Goal: Task Accomplishment & Management: Manage account settings

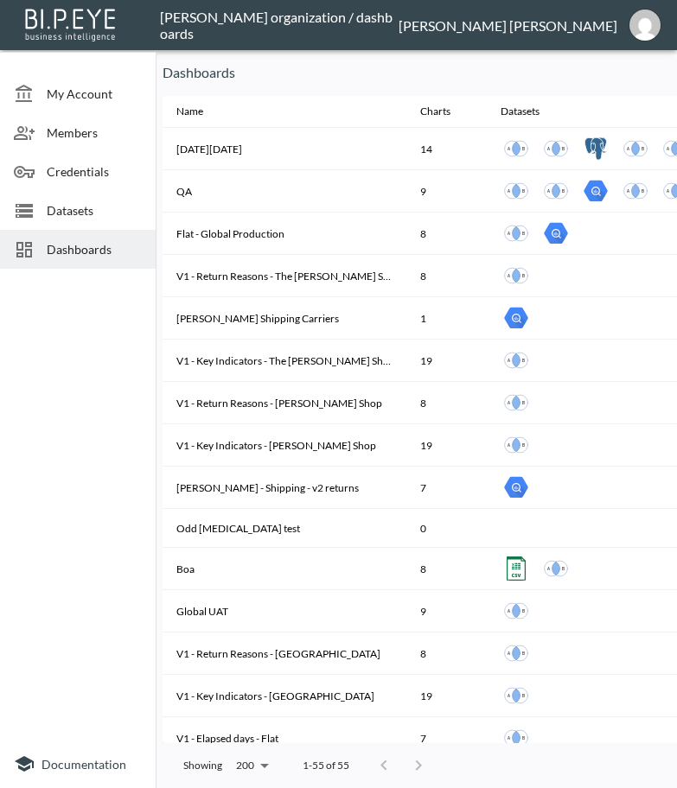
click at [592, 69] on p "Dashboards" at bounding box center [439, 72] width 554 height 21
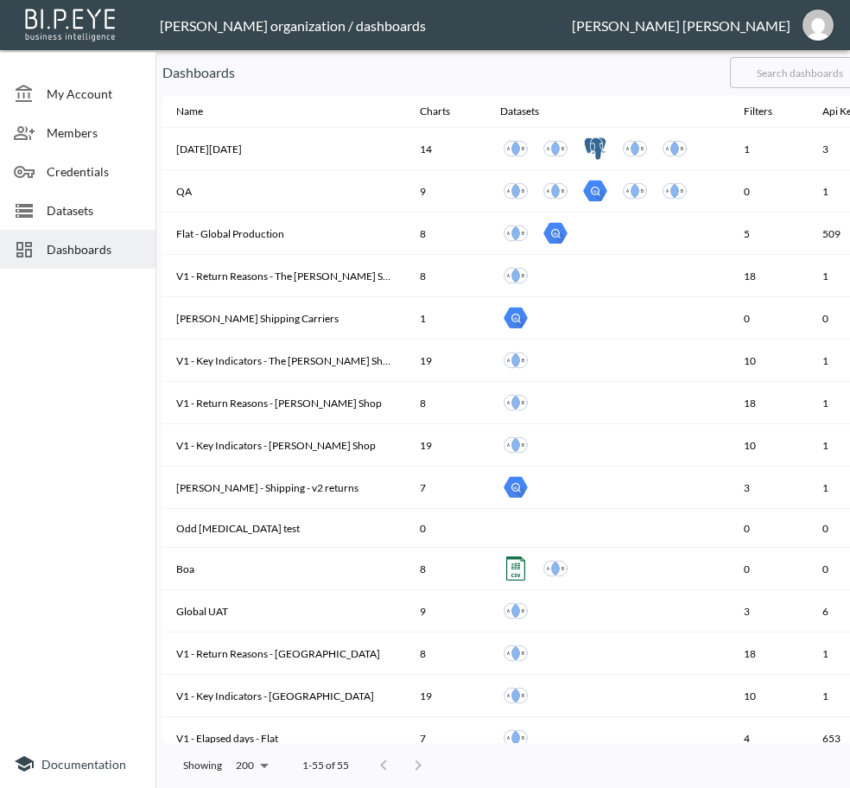
click at [810, 83] on input "text" at bounding box center [800, 72] width 140 height 43
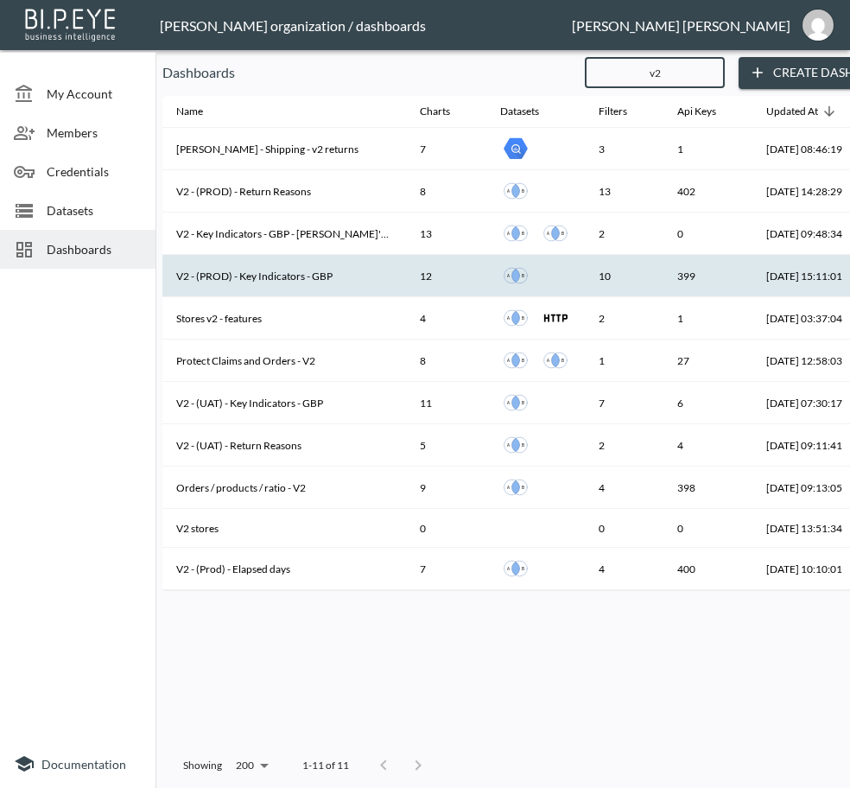
type input "v2"
click at [299, 278] on th "V2 - (PROD) - Key Indicators - GBP" at bounding box center [284, 276] width 244 height 42
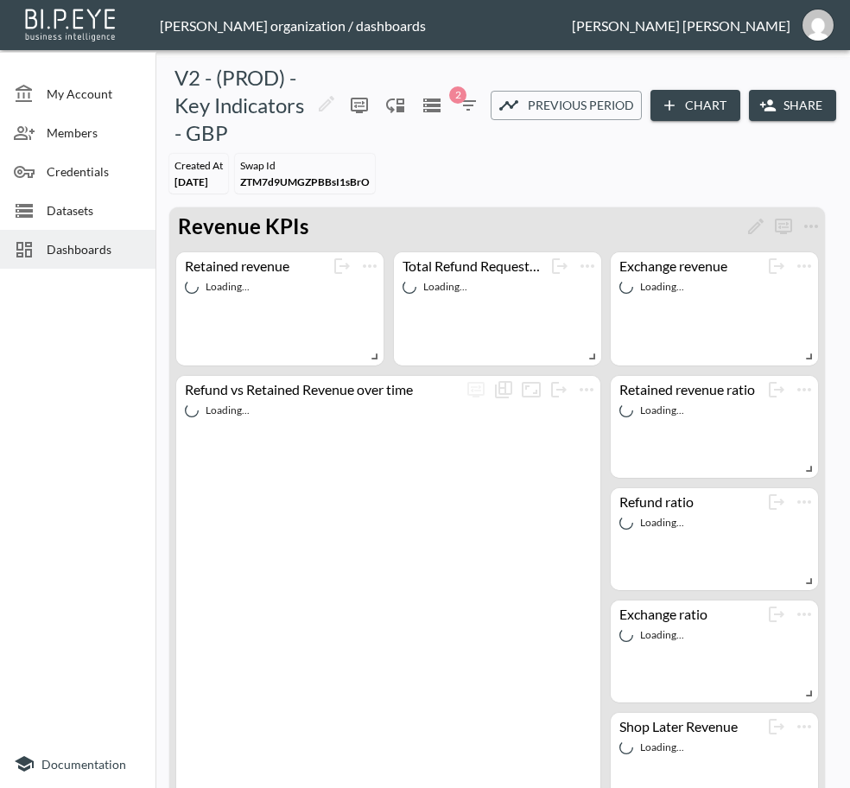
click at [773, 111] on button "Share" at bounding box center [792, 106] width 87 height 32
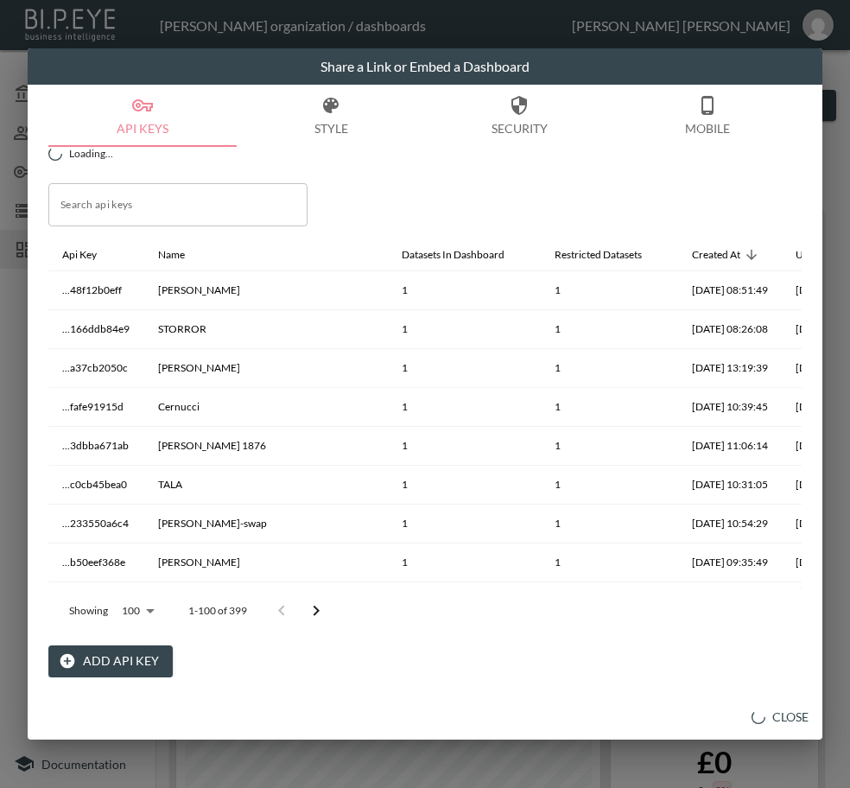
click at [98, 662] on button "Add API Key" at bounding box center [110, 661] width 124 height 32
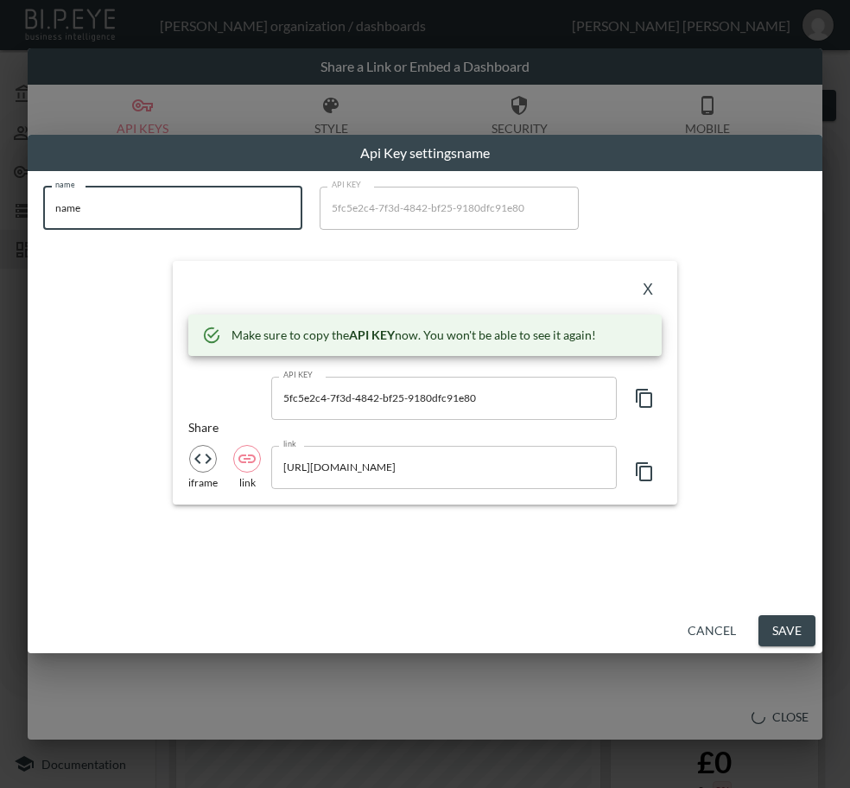
drag, startPoint x: 179, startPoint y: 218, endPoint x: 7, endPoint y: 201, distance: 172.7
click at [7, 201] on div "Api Key settings name name name name API KEY 5fc5e2c4-7f3d-4842-bf25-9180dfc91e…" at bounding box center [425, 394] width 850 height 788
paste input "The Real [PERSON_NAME]"
type input "The Real [PERSON_NAME]"
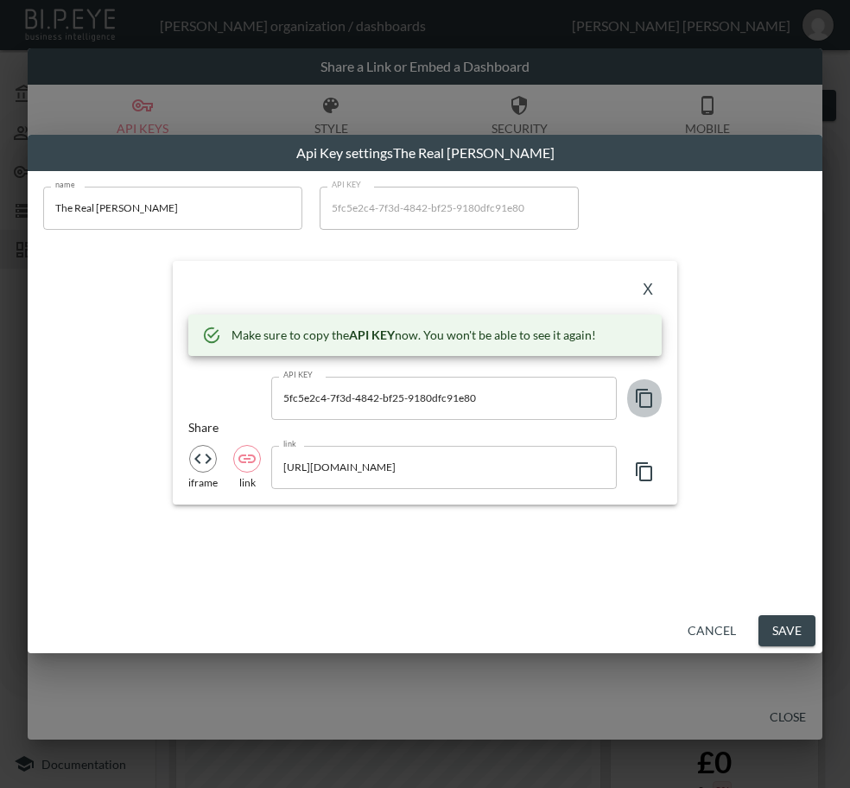
click at [645, 398] on icon "button" at bounding box center [644, 398] width 21 height 21
click at [643, 287] on button "X" at bounding box center [648, 291] width 28 height 28
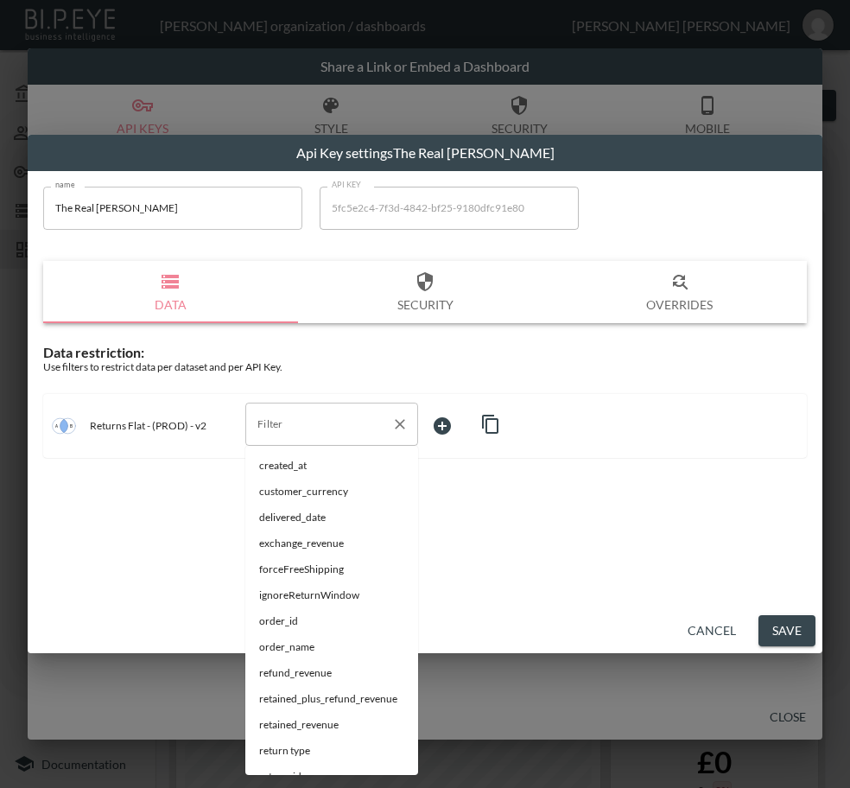
click at [304, 438] on div "Filter" at bounding box center [331, 424] width 173 height 43
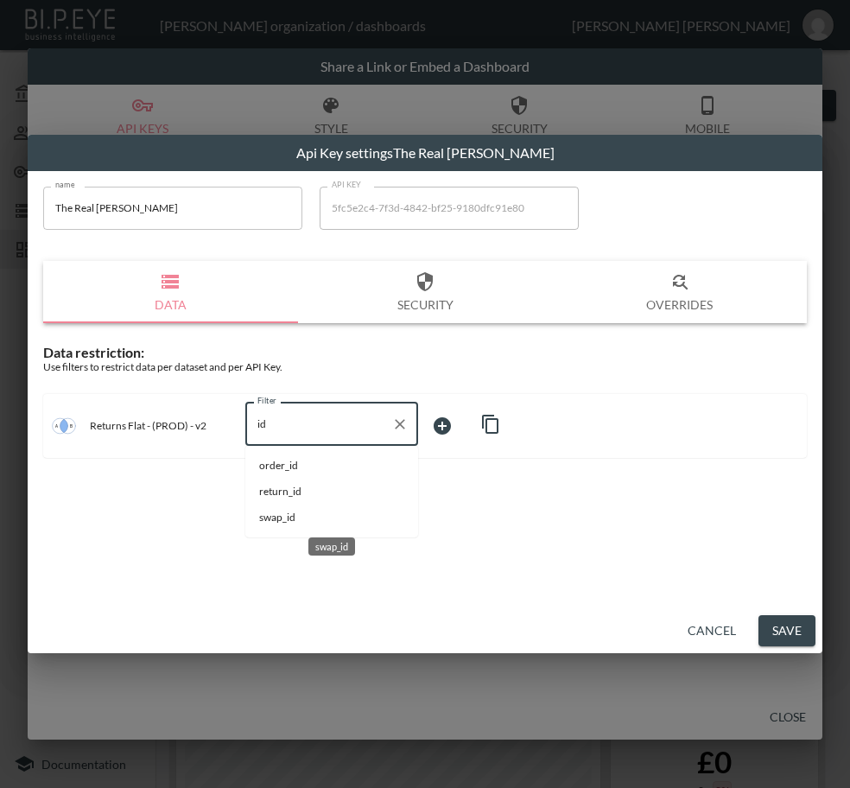
click at [297, 513] on span "swap_id" at bounding box center [331, 518] width 145 height 16
type input "swap_id"
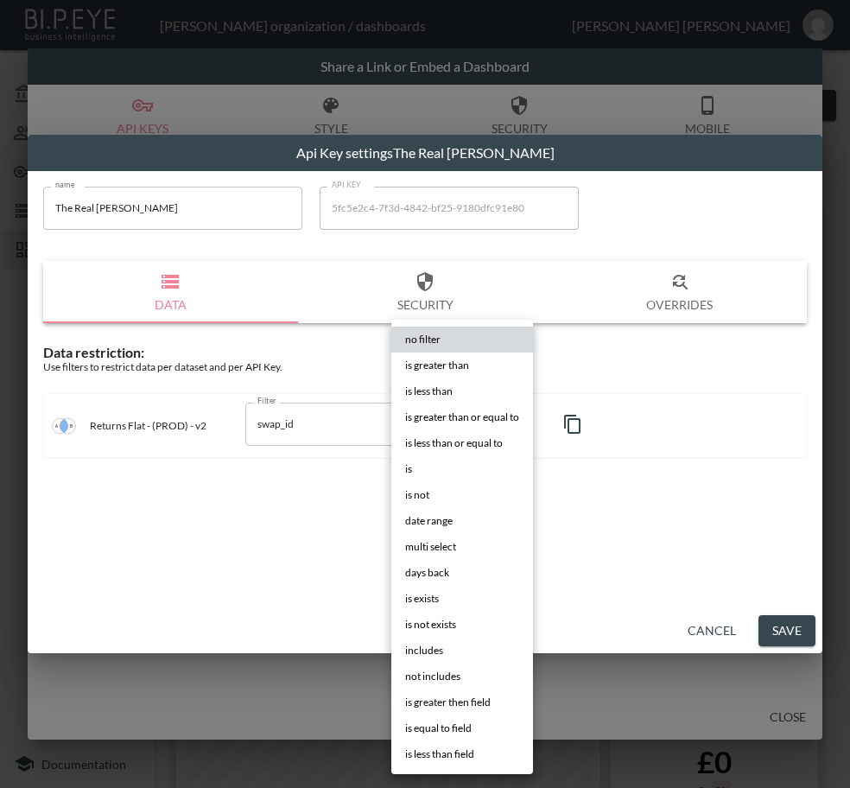
click at [475, 422] on body "BI.P.EYE, Interactive Analytics Dashboards - app [PERSON_NAME] organization / d…" at bounding box center [425, 394] width 850 height 788
click at [424, 460] on li "is" at bounding box center [462, 469] width 142 height 26
type input "is"
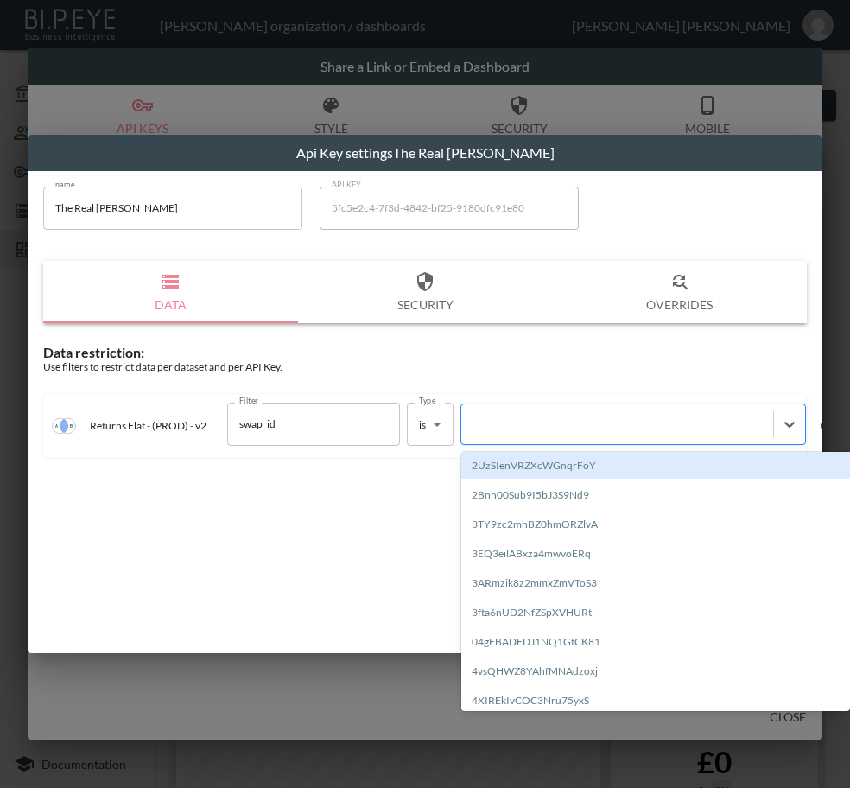
click at [584, 433] on div at bounding box center [617, 423] width 312 height 23
paste input "XdjDrrtnJD9pmnLDaBsc"
type input "XdjDrrtnJD9pmnLDaBsc"
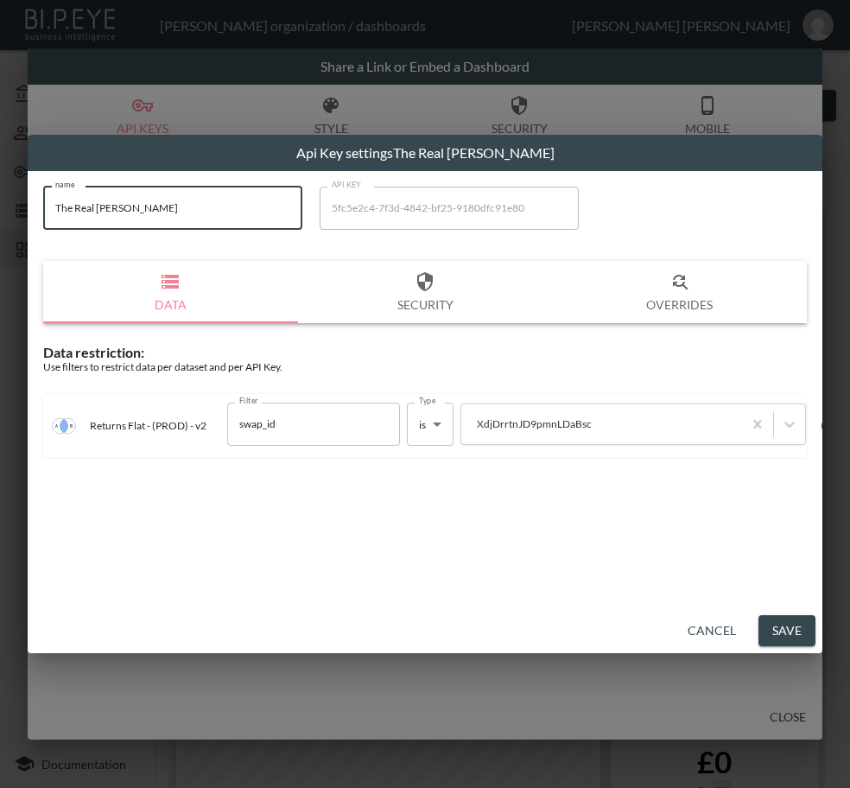
drag, startPoint x: 177, startPoint y: 199, endPoint x: 13, endPoint y: 213, distance: 164.8
click at [13, 213] on div "Api Key settings The Real [PERSON_NAME] name The Real [PERSON_NAME] name API KE…" at bounding box center [425, 394] width 850 height 788
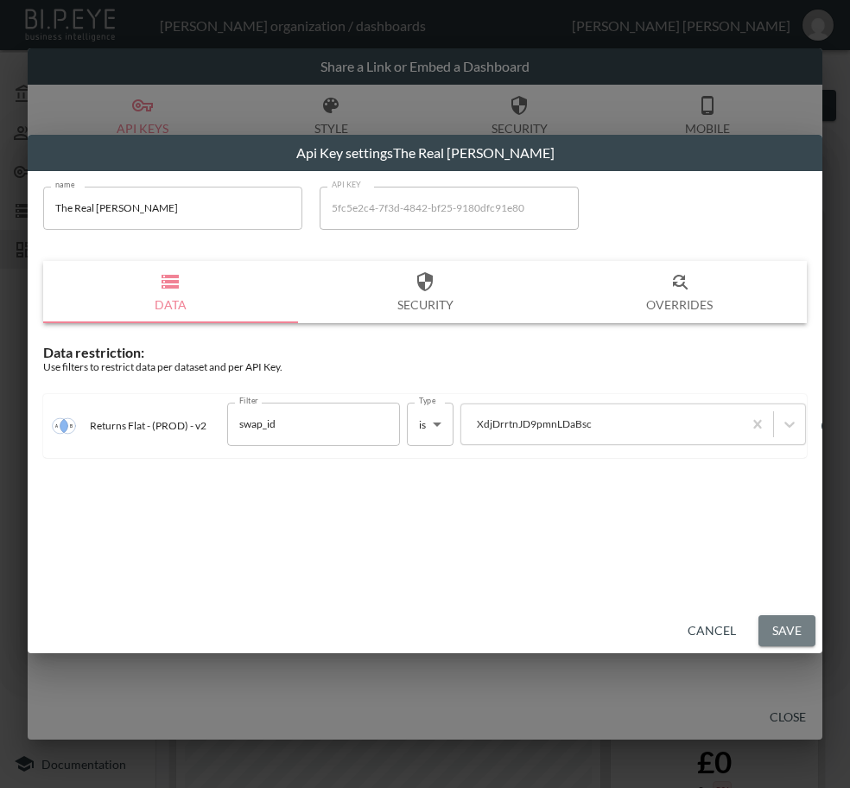
click at [786, 626] on button "Save" at bounding box center [787, 631] width 57 height 32
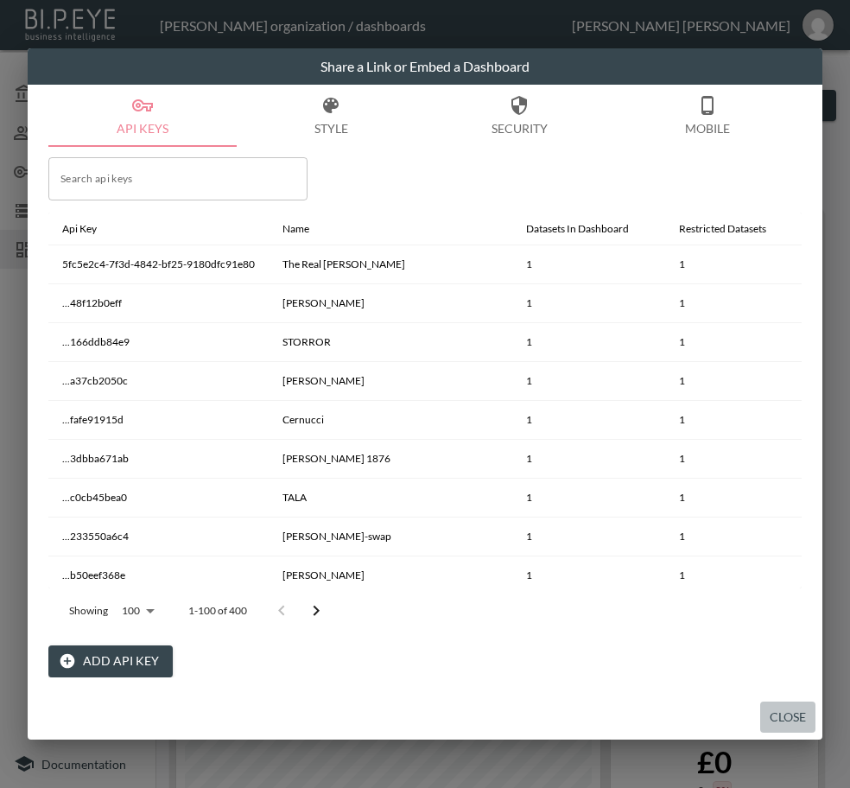
click at [810, 719] on button "Close" at bounding box center [787, 718] width 55 height 32
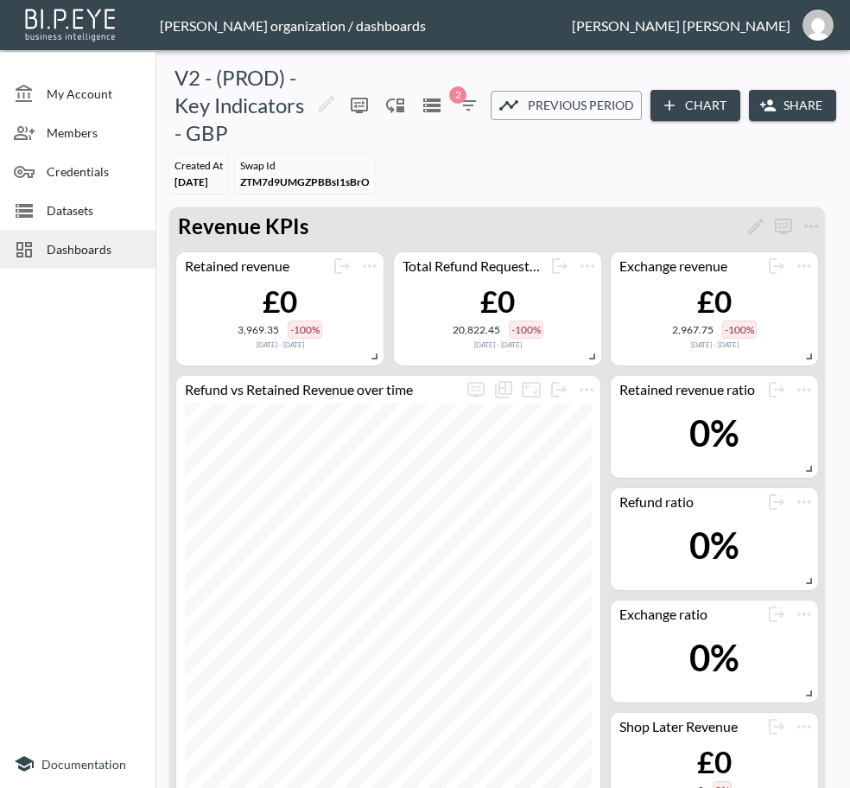
click at [95, 252] on span "Dashboards" at bounding box center [94, 249] width 95 height 18
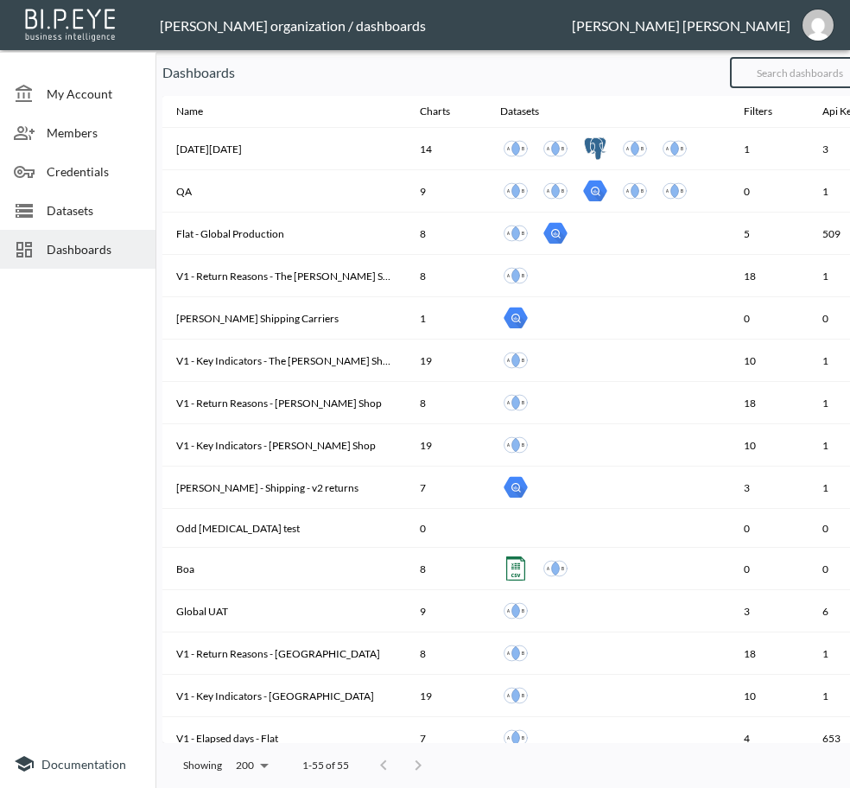
click at [812, 73] on input "text" at bounding box center [800, 72] width 140 height 43
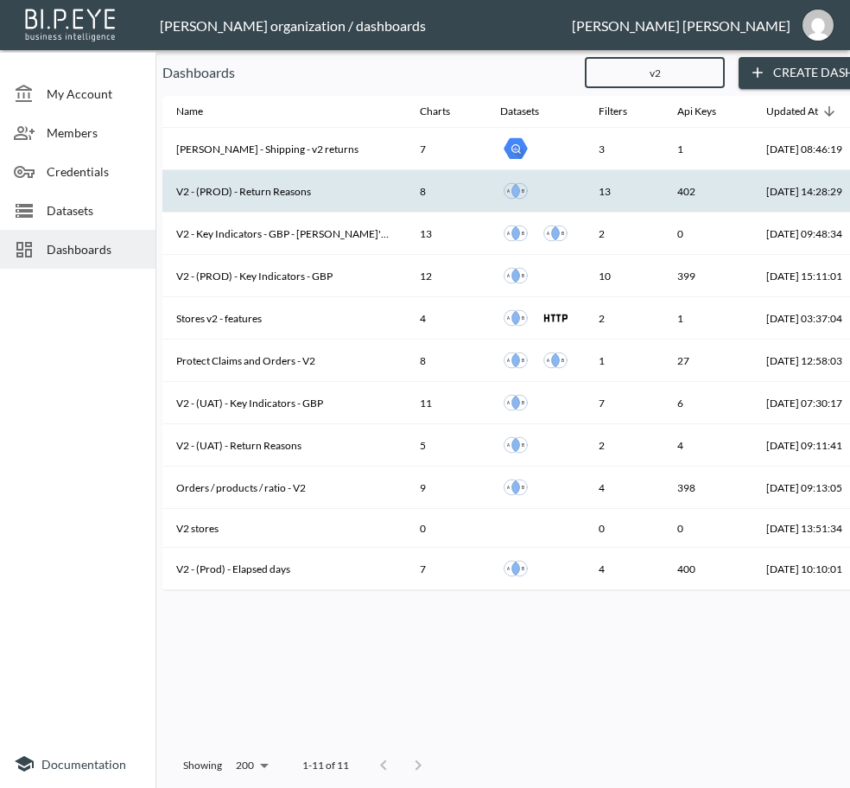
type input "v2"
click at [310, 195] on th "V2 - (PROD) - Return Reasons" at bounding box center [284, 191] width 244 height 42
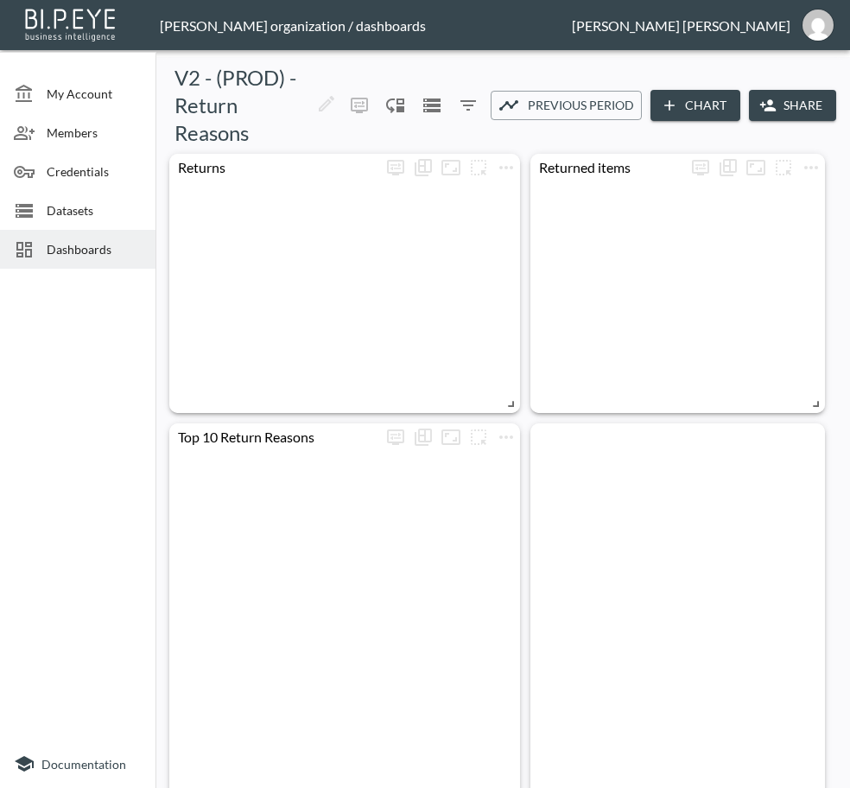
click at [802, 102] on button "Share" at bounding box center [792, 106] width 87 height 32
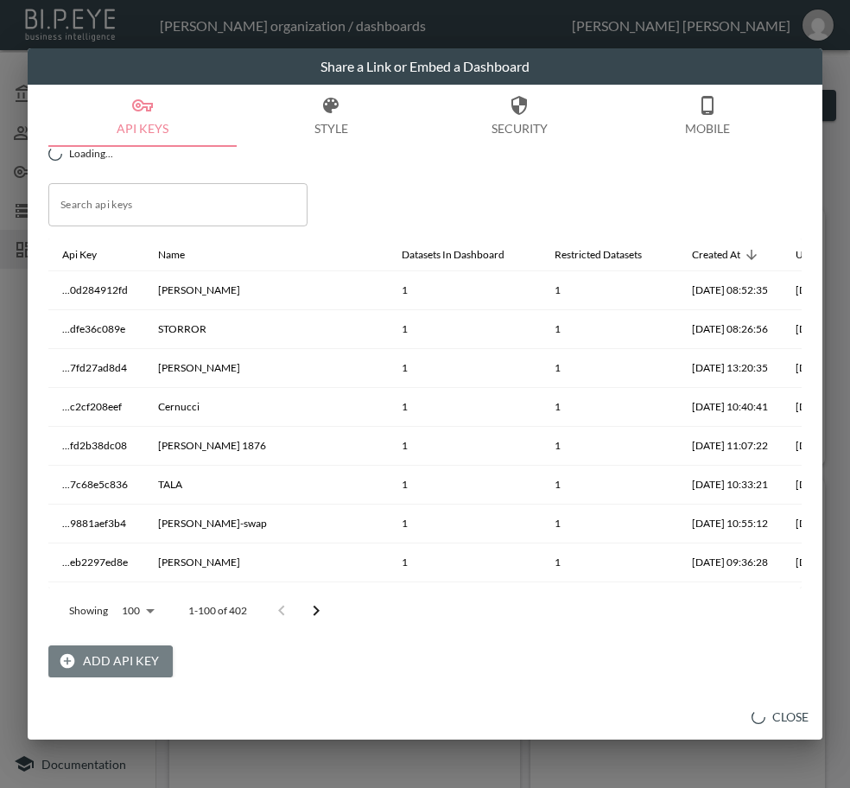
click at [87, 671] on button "Add API Key" at bounding box center [110, 661] width 124 height 32
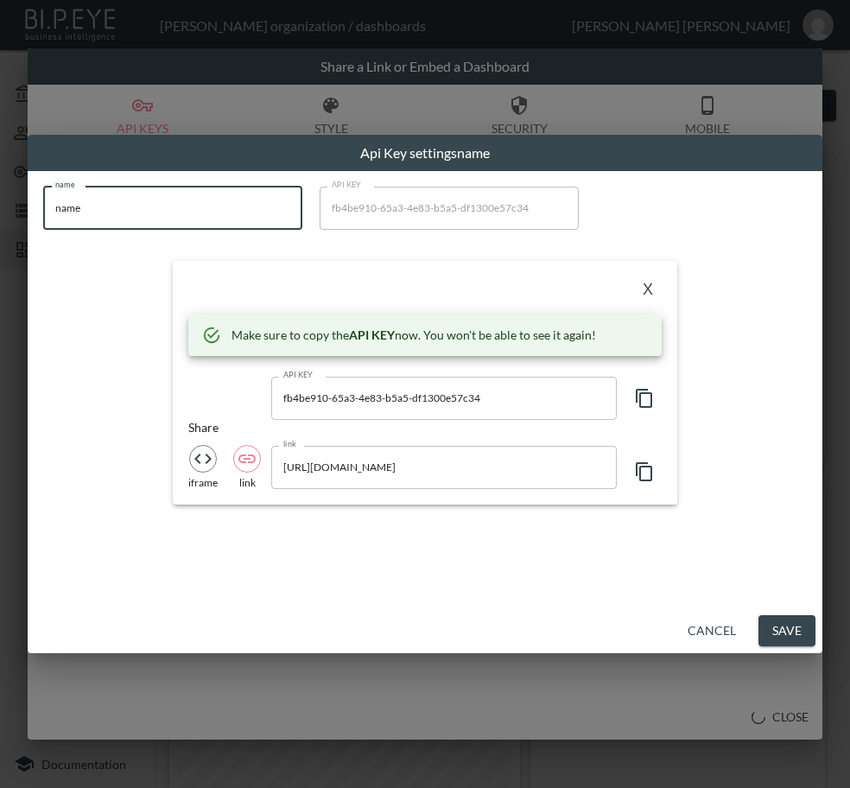
drag, startPoint x: 194, startPoint y: 210, endPoint x: -1, endPoint y: 208, distance: 194.4
click at [0, 208] on html "BI.P.EYE, Interactive Analytics Dashboards - app [PERSON_NAME] organization / d…" at bounding box center [425, 394] width 850 height 788
paste input "The Real [PERSON_NAME]"
type input "The Real [PERSON_NAME]"
click at [638, 398] on icon "button" at bounding box center [644, 398] width 21 height 21
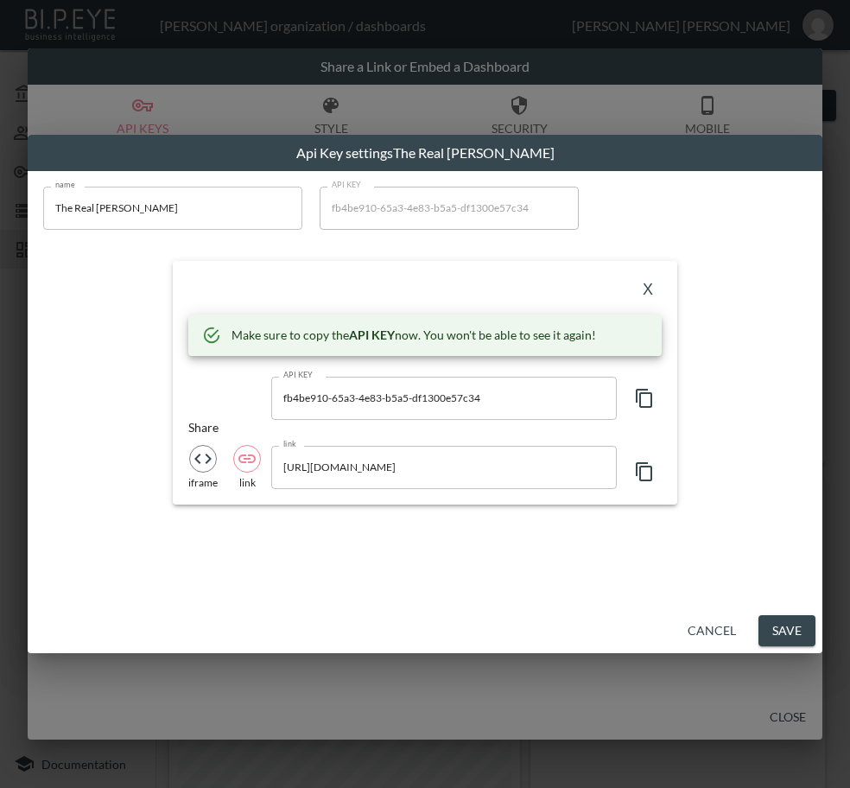
drag, startPoint x: 649, startPoint y: 280, endPoint x: 579, endPoint y: 339, distance: 91.4
click at [649, 280] on button "X" at bounding box center [648, 291] width 28 height 28
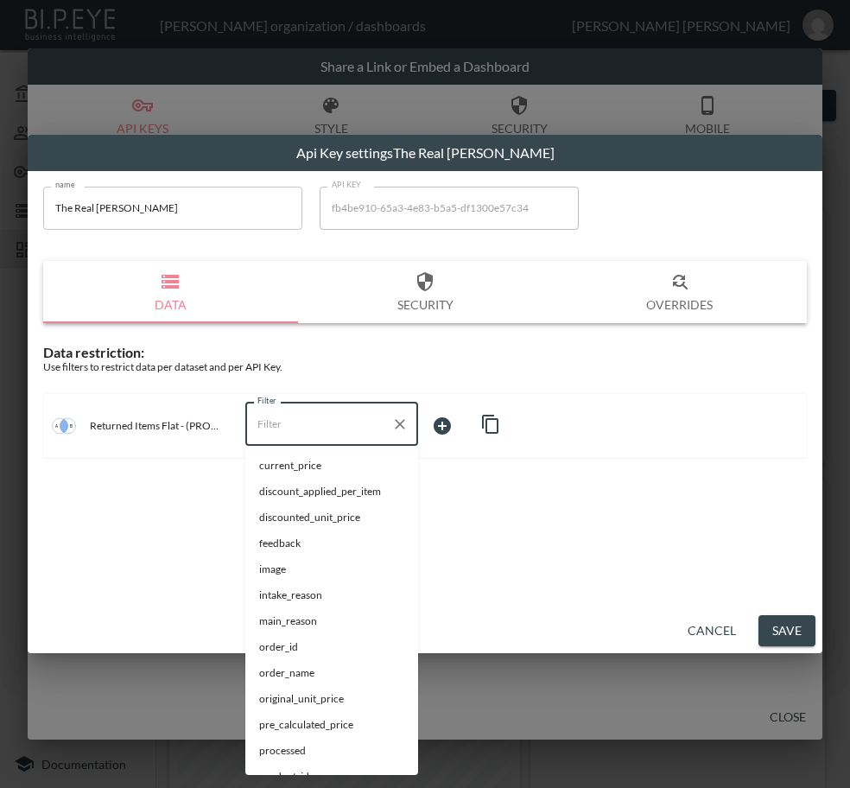
click at [316, 433] on input "Filter" at bounding box center [318, 424] width 131 height 28
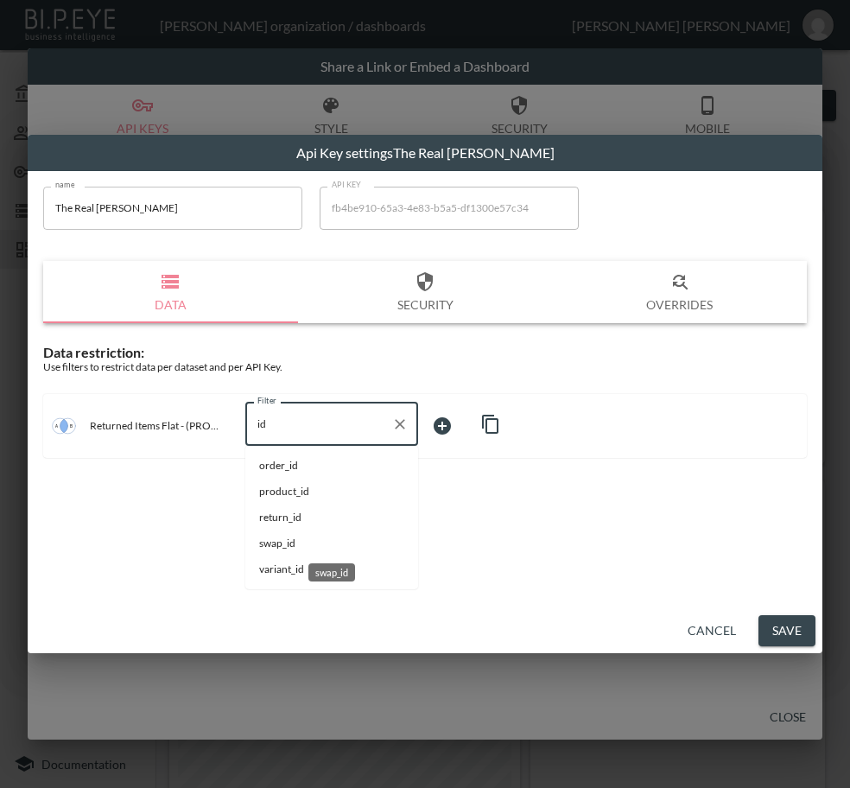
click at [308, 546] on span "swap_id" at bounding box center [331, 544] width 145 height 16
type input "swap_id"
click at [477, 422] on body "BI.P.EYE, Interactive Analytics Dashboards - app [PERSON_NAME] organization / d…" at bounding box center [425, 394] width 850 height 788
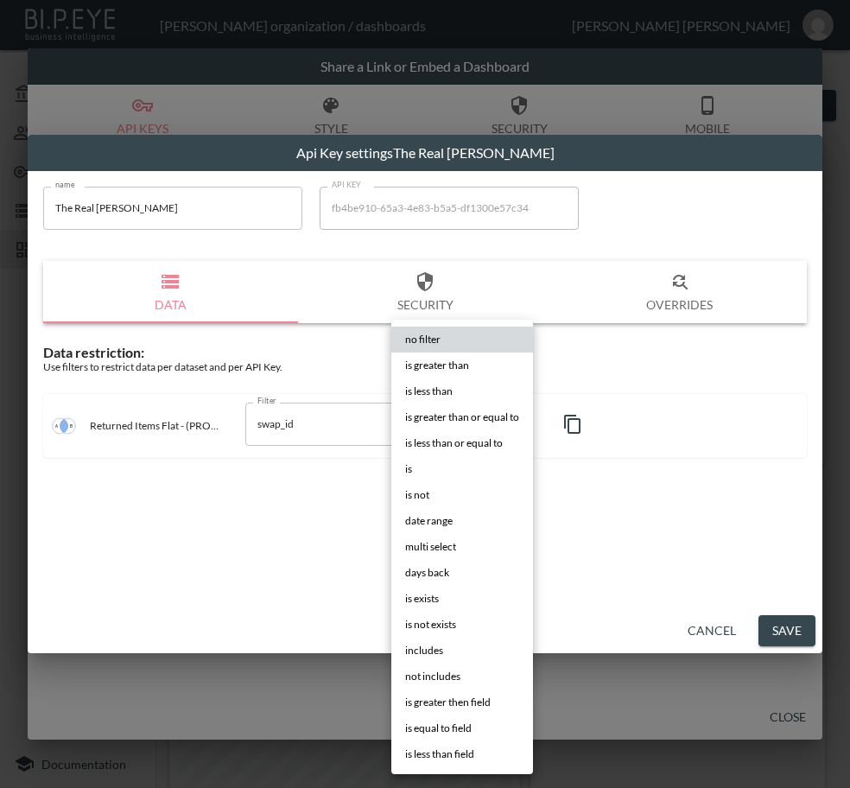
click at [439, 463] on li "is" at bounding box center [462, 469] width 142 height 26
type input "is"
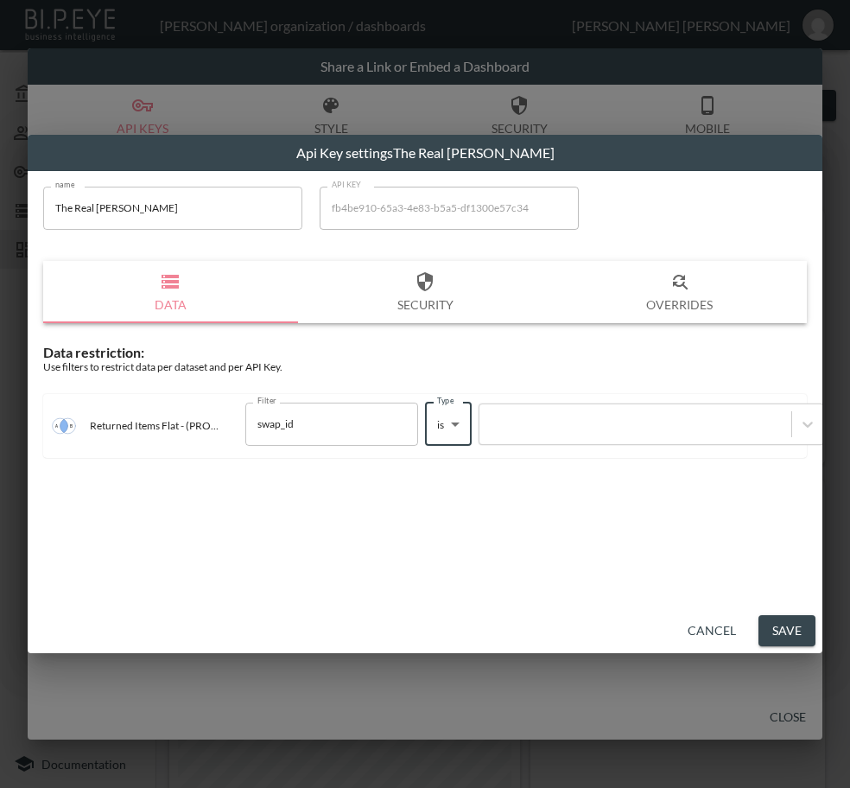
click at [525, 422] on div at bounding box center [635, 424] width 295 height 16
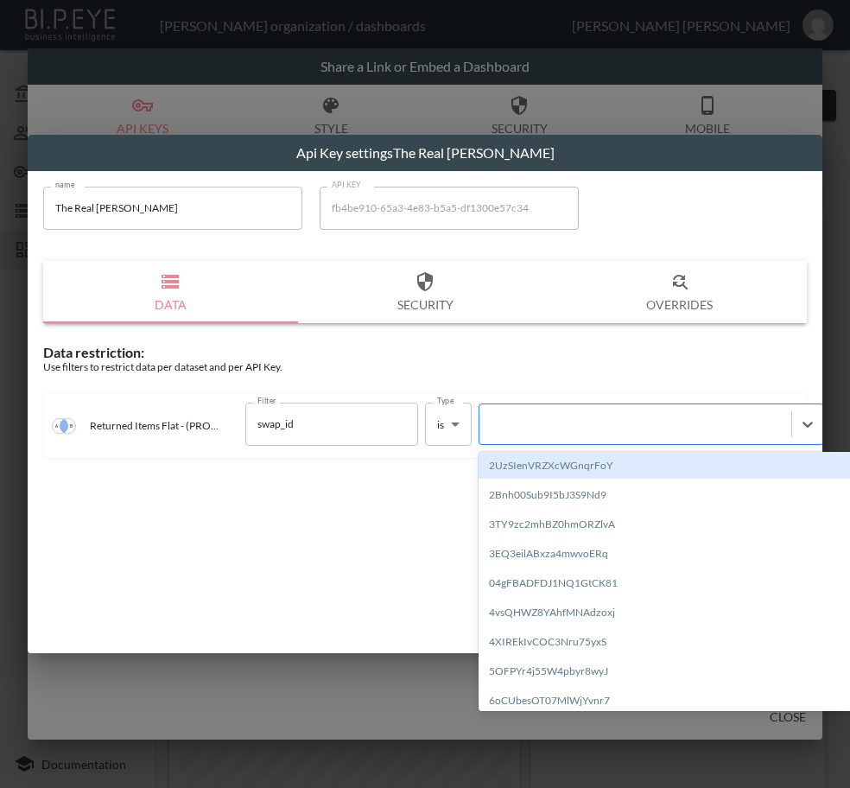
paste input "XdjDrrtnJD9pmnLDaBsc"
type input "XdjDrrtnJD9pmnLDaBsc"
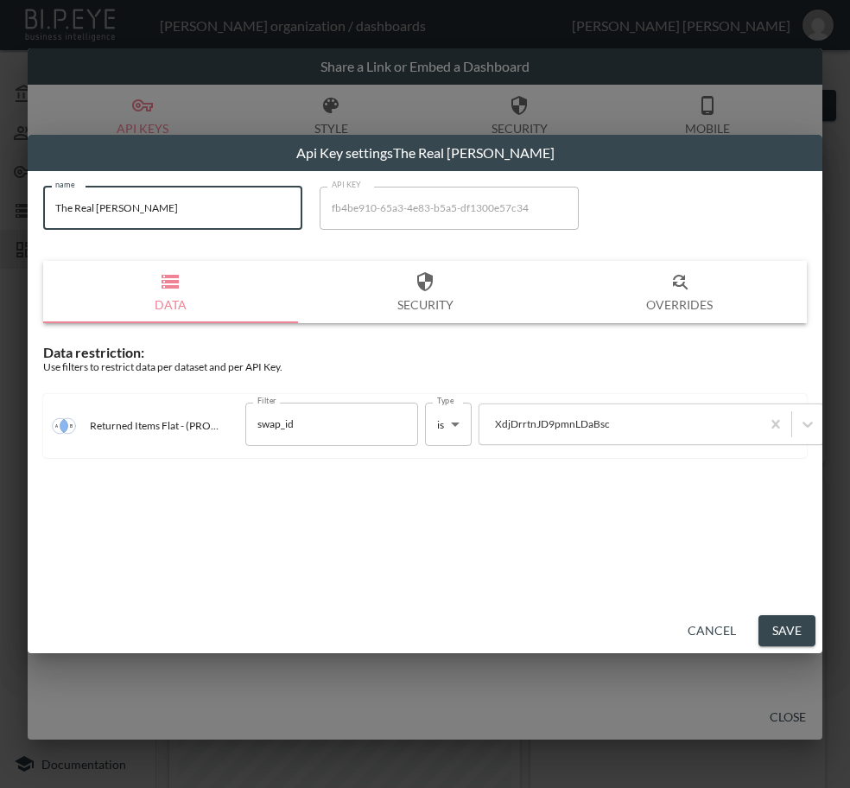
drag, startPoint x: 143, startPoint y: 221, endPoint x: 42, endPoint y: 221, distance: 100.2
click at [42, 221] on div "name The Real [PERSON_NAME] name API KEY fb4be910-65a3-4e83-b5a5-df1300e57c34 A…" at bounding box center [425, 322] width 785 height 293
click at [775, 625] on button "Save" at bounding box center [787, 631] width 57 height 32
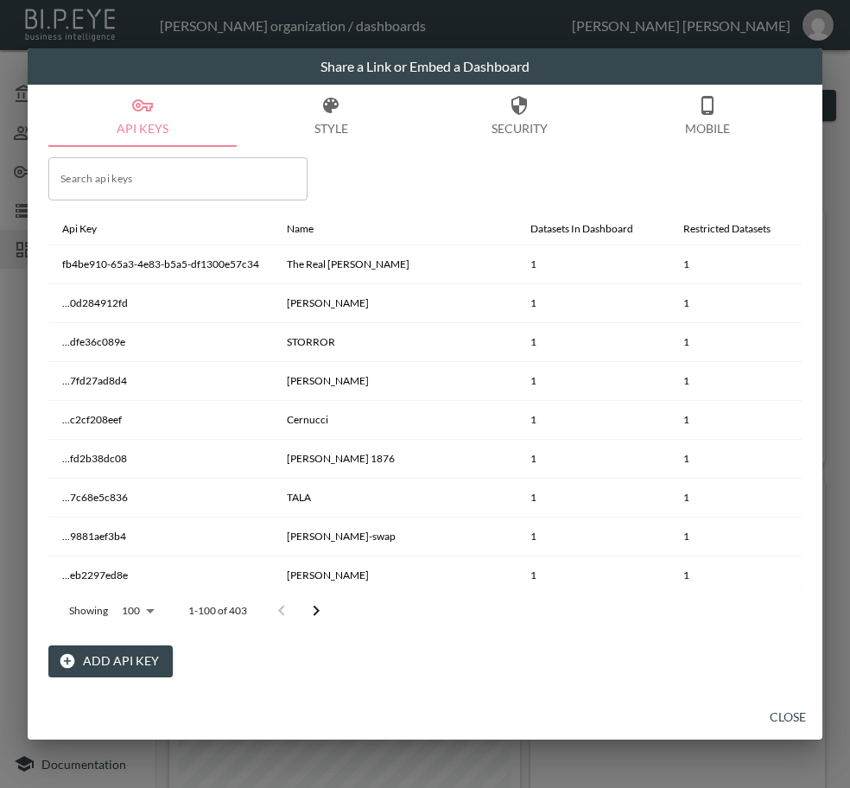
click at [785, 716] on button "Close" at bounding box center [787, 718] width 55 height 32
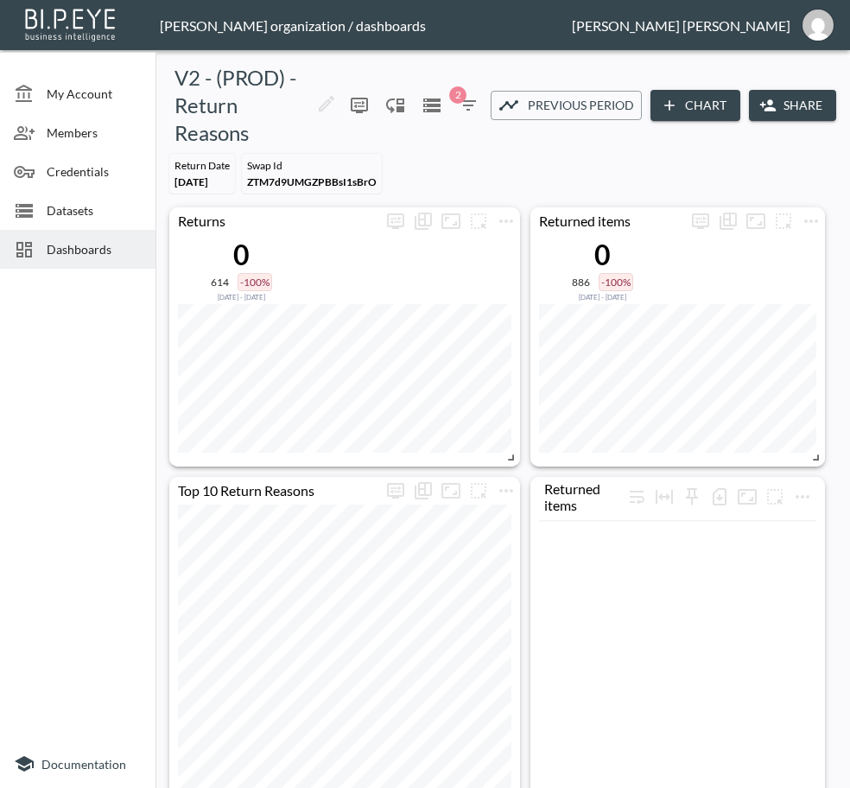
click at [82, 253] on span "Dashboards" at bounding box center [94, 249] width 95 height 18
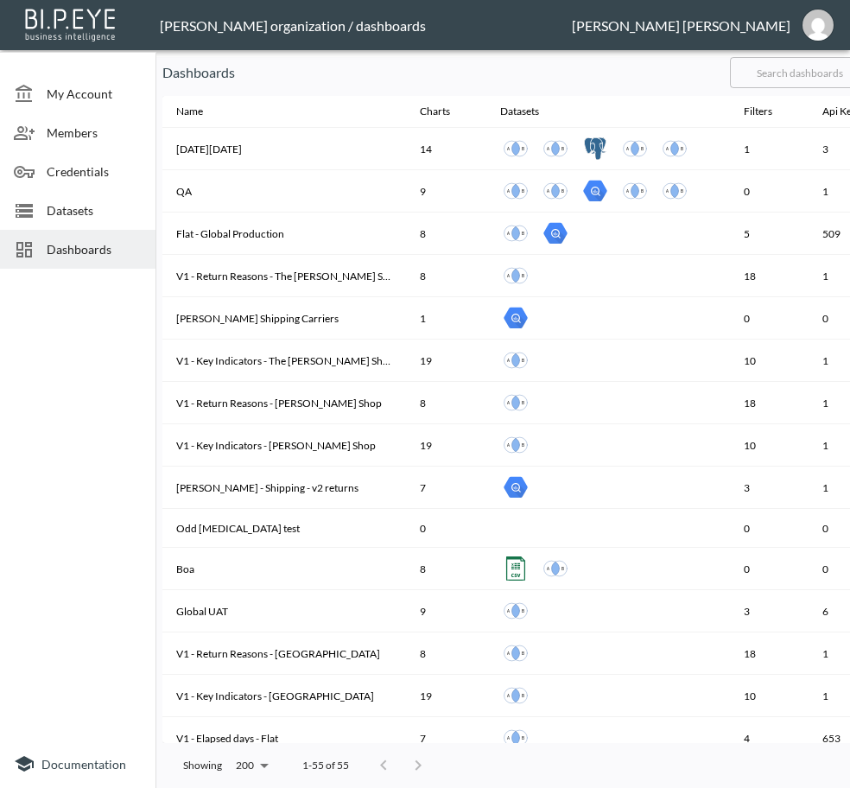
click at [799, 68] on input "text" at bounding box center [800, 72] width 140 height 43
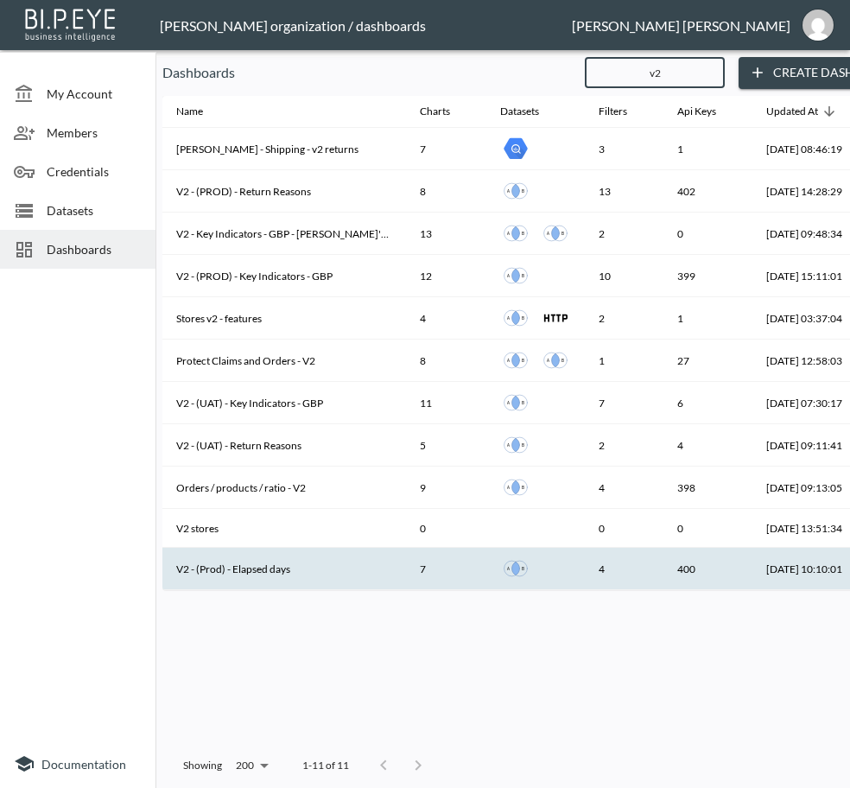
type input "v2"
click at [292, 561] on th "V2 - (Prod) - Elapsed days" at bounding box center [284, 569] width 244 height 42
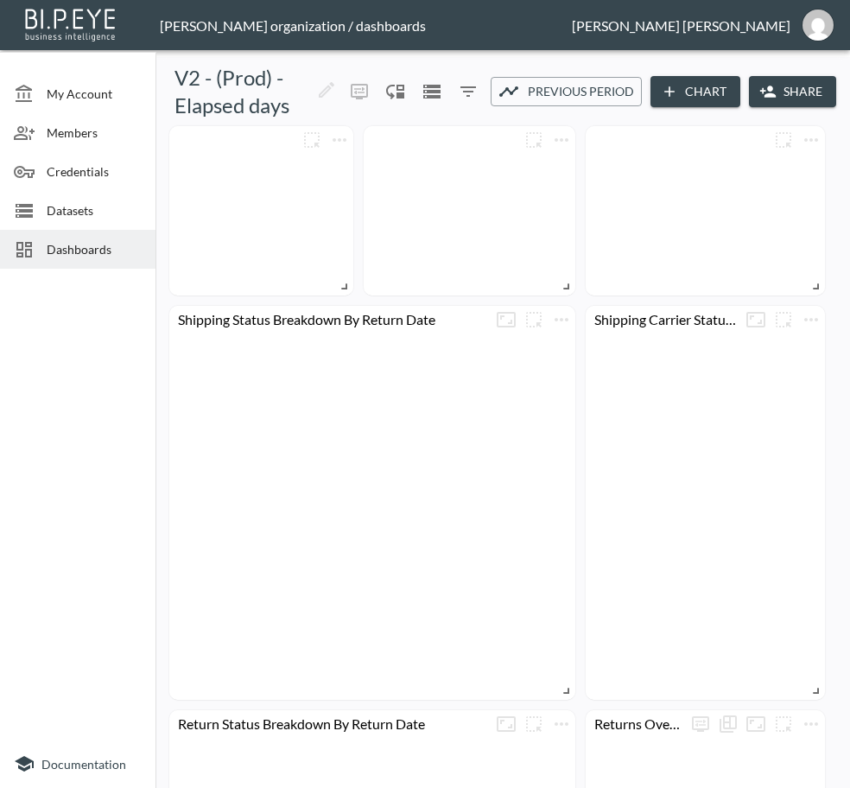
click at [793, 90] on button "Share" at bounding box center [792, 92] width 87 height 32
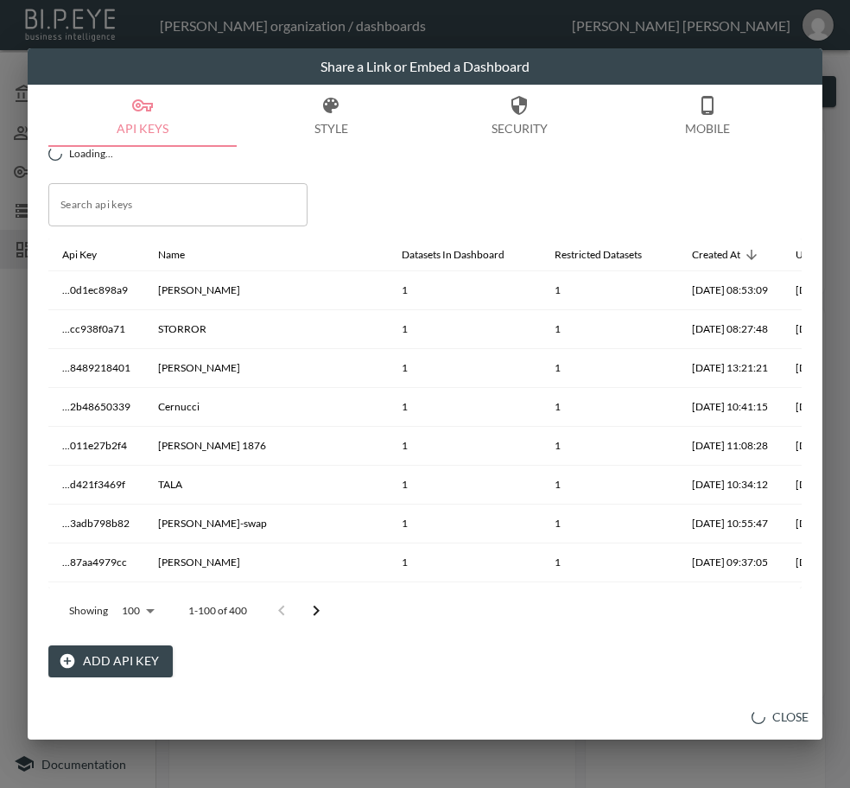
click at [110, 664] on button "Add API Key" at bounding box center [110, 661] width 124 height 32
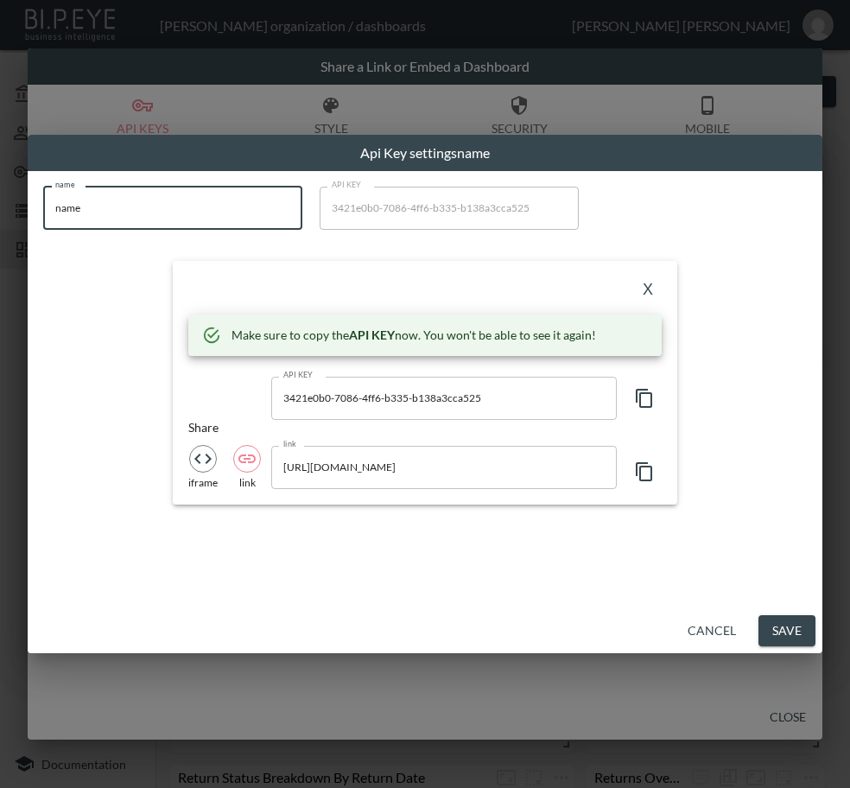
click at [15, 213] on div "Api Key settings name name name name API KEY 3421e0b0-7086-4ff6-b335-b138a3cca5…" at bounding box center [425, 394] width 850 height 788
paste input "The Real [PERSON_NAME]"
type input "The Real [PERSON_NAME]"
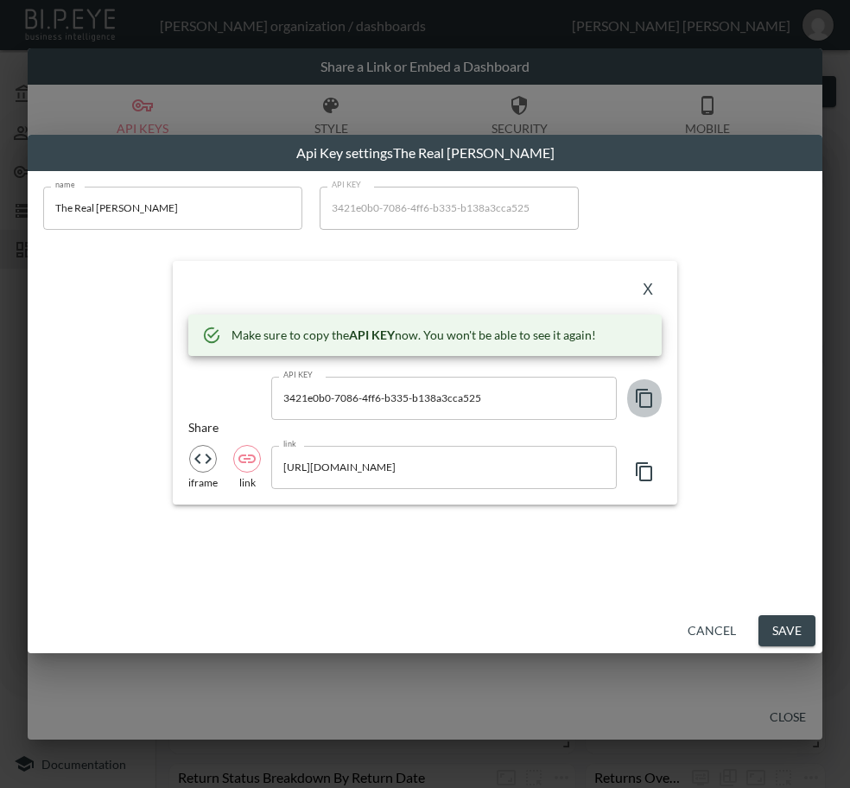
click at [641, 395] on icon "button" at bounding box center [644, 398] width 21 height 21
click at [652, 285] on button "X" at bounding box center [648, 291] width 28 height 28
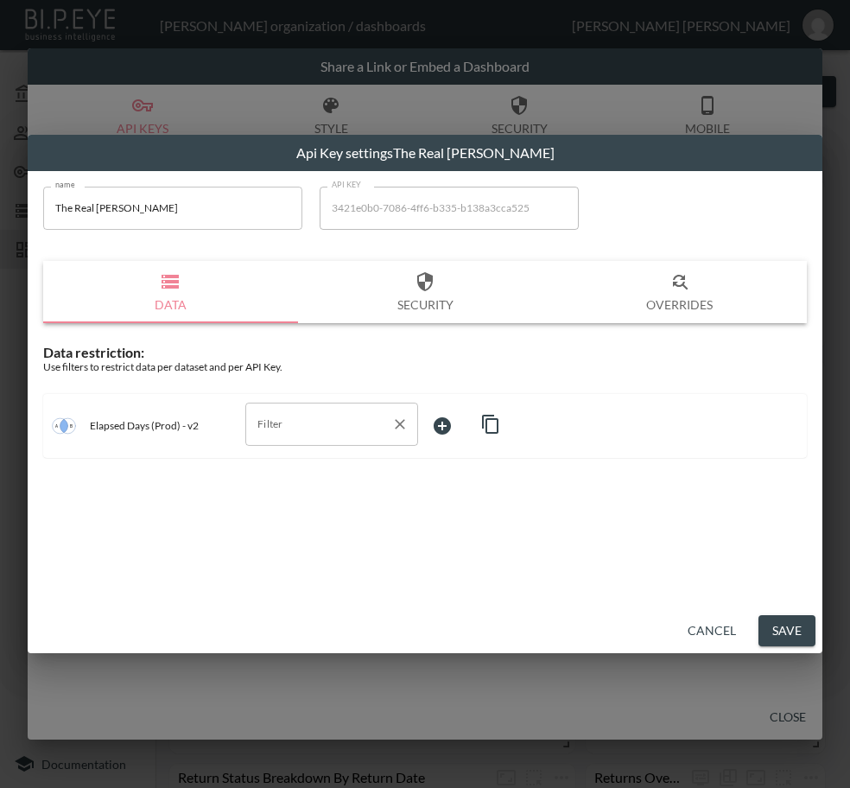
click at [317, 435] on input "Filter" at bounding box center [318, 424] width 131 height 28
click at [284, 486] on span "swap_id" at bounding box center [331, 492] width 145 height 16
type input "swap_id"
click at [476, 422] on body "BI.P.EYE, Interactive Analytics Dashboards - app [PERSON_NAME] organization / d…" at bounding box center [425, 394] width 850 height 788
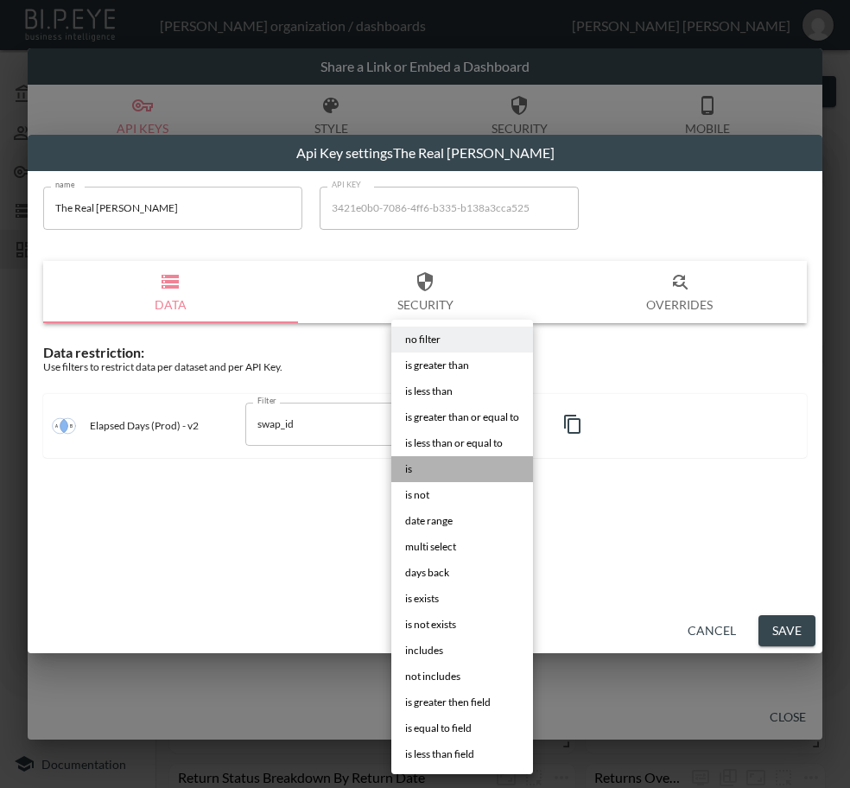
click at [455, 461] on li "is" at bounding box center [462, 469] width 142 height 26
type input "is"
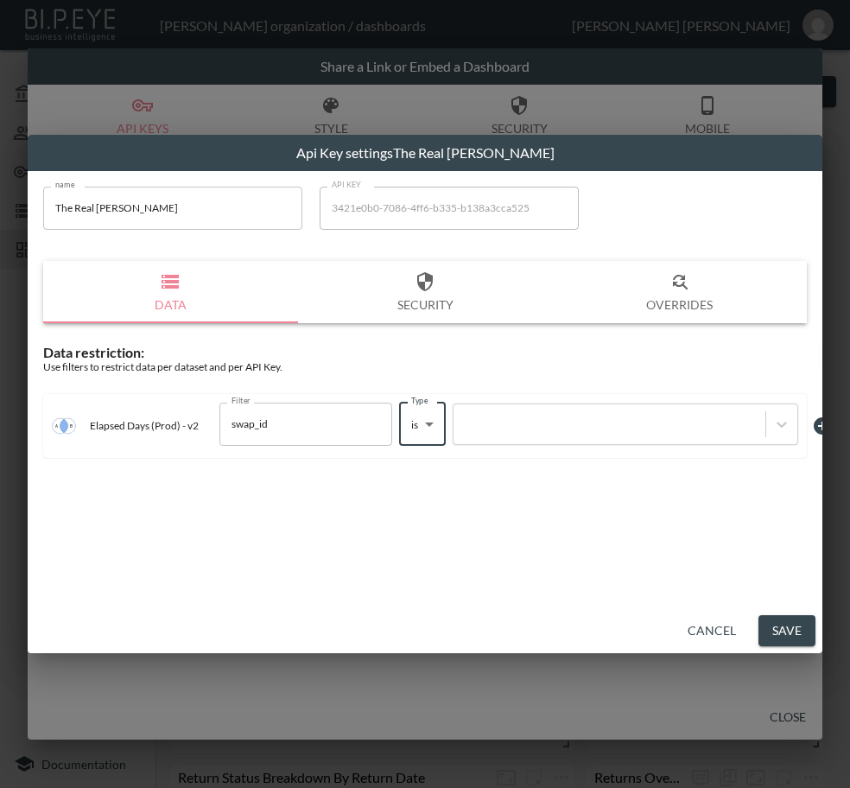
click at [559, 417] on div at bounding box center [609, 424] width 295 height 16
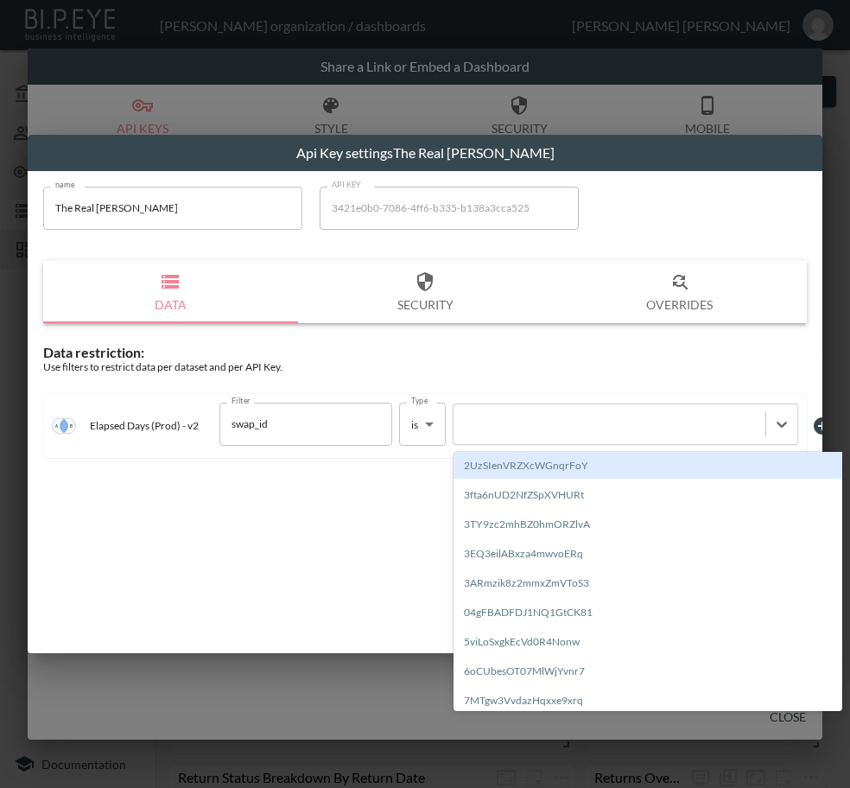
paste input "XdjDrrtnJD9pmnLDaBsc"
type input "XdjDrrtnJD9pmnLDaBsc"
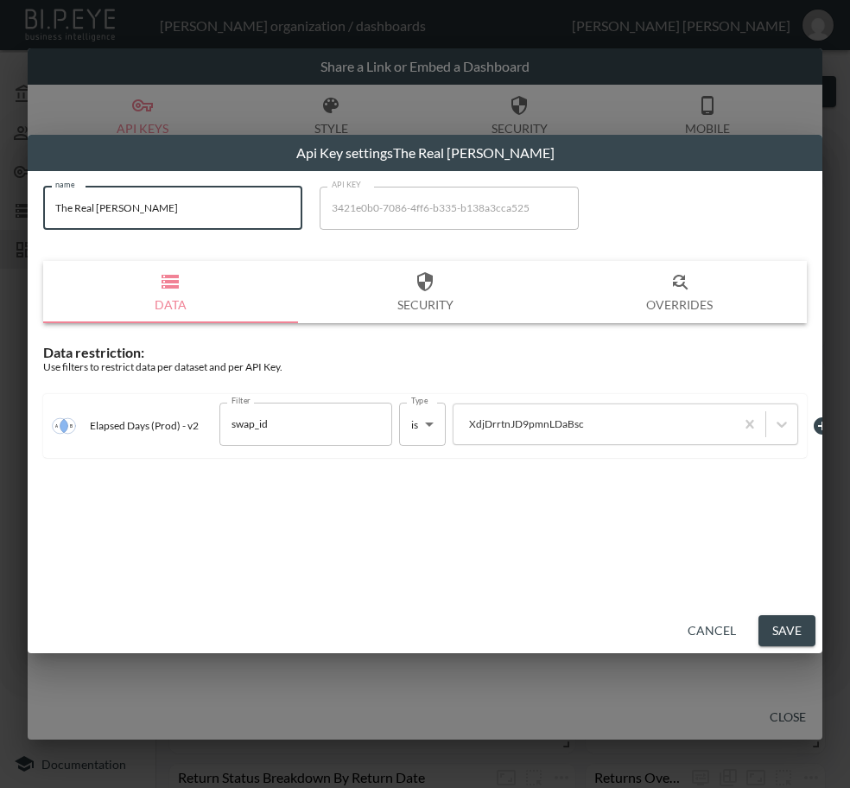
drag, startPoint x: 194, startPoint y: 229, endPoint x: 35, endPoint y: 221, distance: 158.3
click at [35, 217] on div "name The Real [PERSON_NAME] name API KEY 3421e0b0-7086-4ff6-b335-b138a3cca525 A…" at bounding box center [425, 322] width 785 height 293
drag, startPoint x: 781, startPoint y: 627, endPoint x: 843, endPoint y: 638, distance: 63.1
click at [781, 626] on button "Save" at bounding box center [787, 631] width 57 height 32
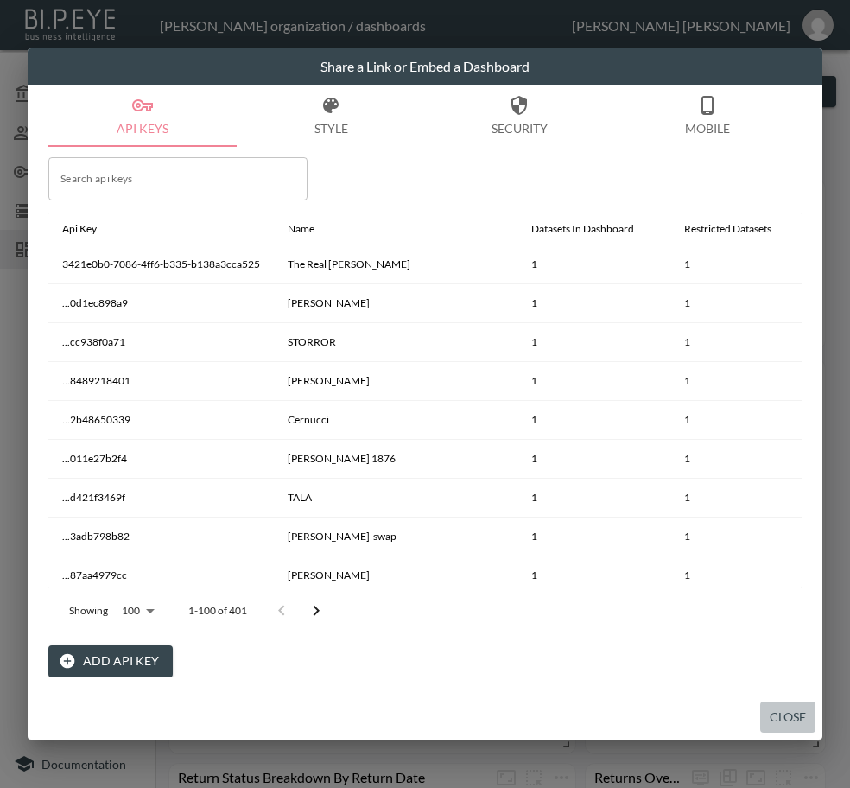
click at [779, 719] on button "Close" at bounding box center [787, 718] width 55 height 32
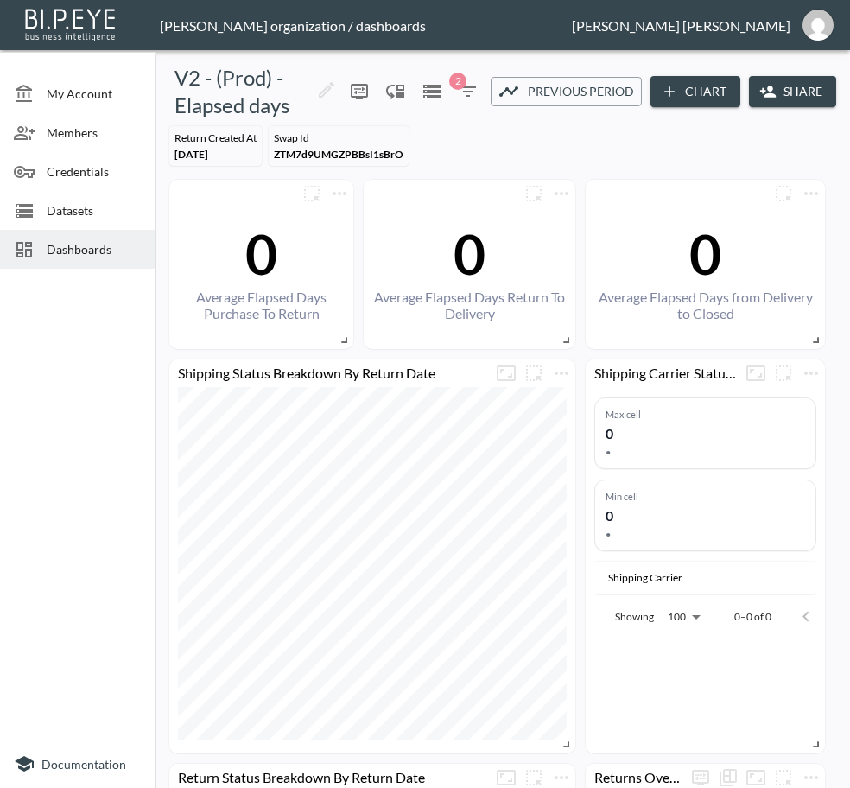
click at [89, 252] on span "Dashboards" at bounding box center [94, 249] width 95 height 18
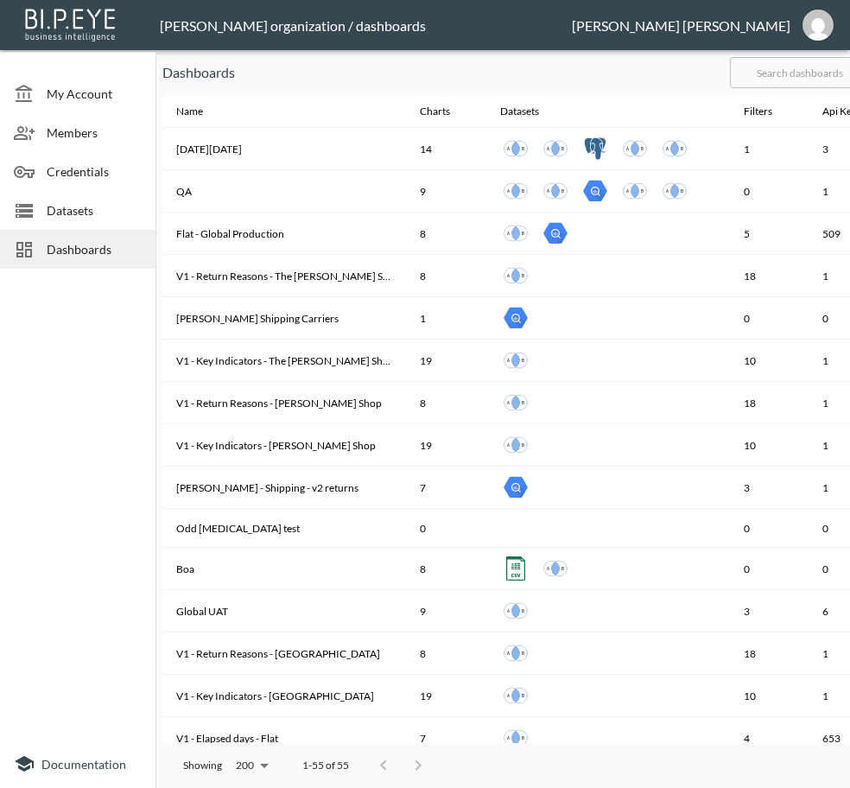
click at [811, 69] on input "text" at bounding box center [800, 72] width 140 height 43
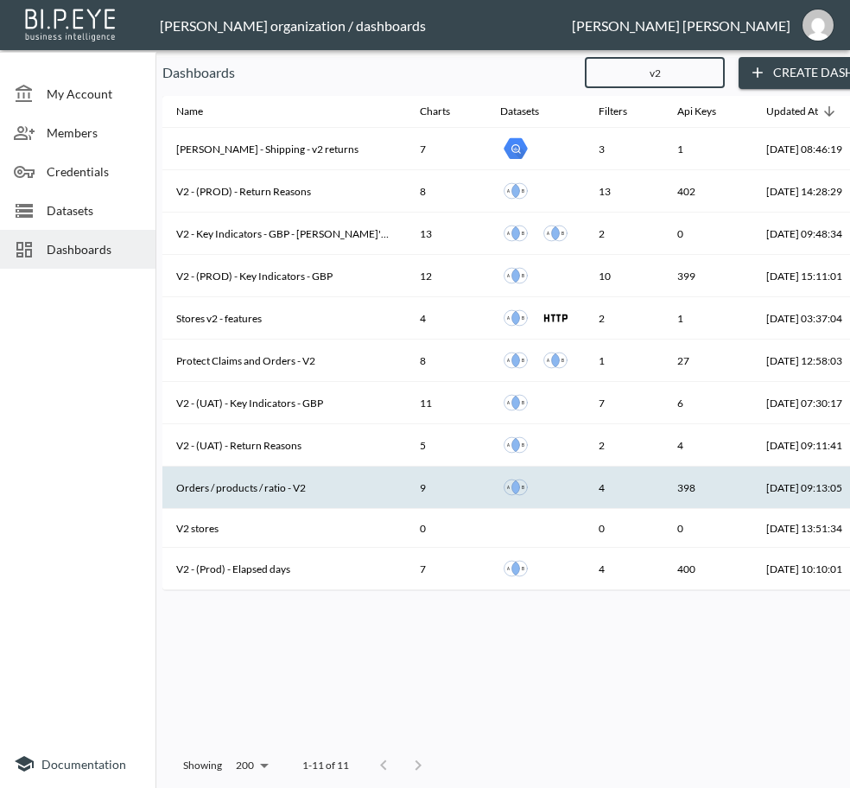
type input "v2"
click at [753, 489] on th "[DATE] 09:13:05" at bounding box center [805, 488] width 104 height 42
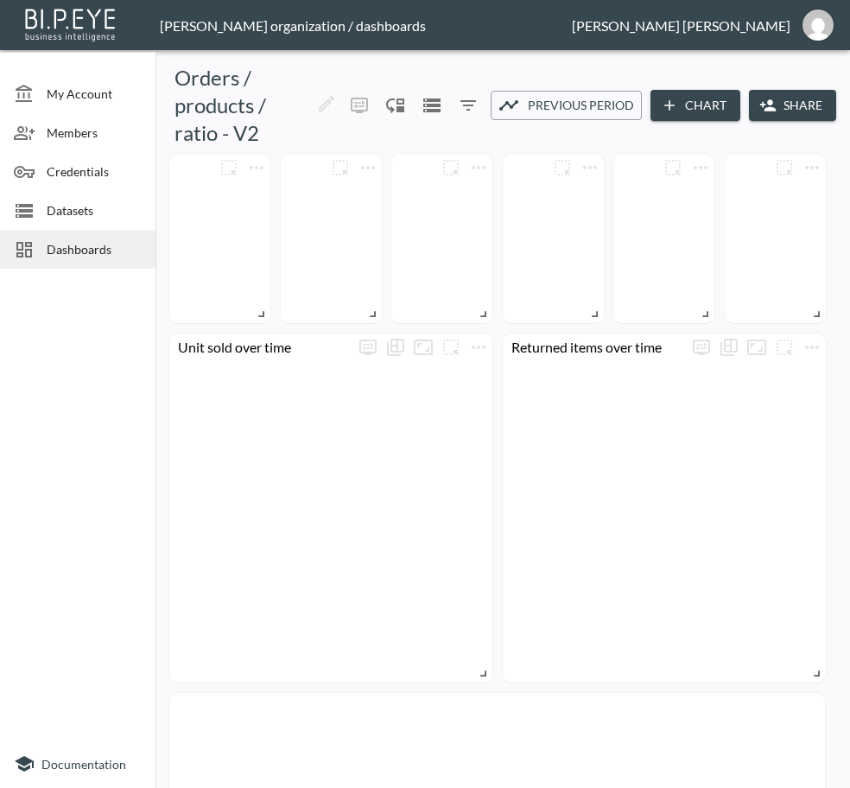
click at [791, 107] on button "Share" at bounding box center [792, 106] width 87 height 32
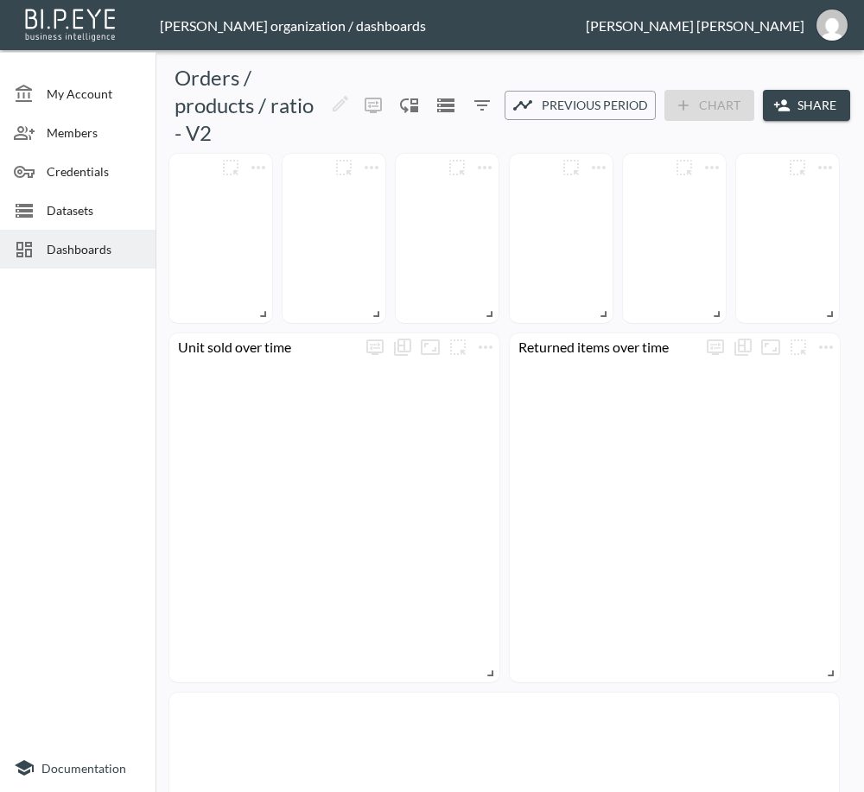
click at [810, 104] on button "Share" at bounding box center [806, 106] width 87 height 32
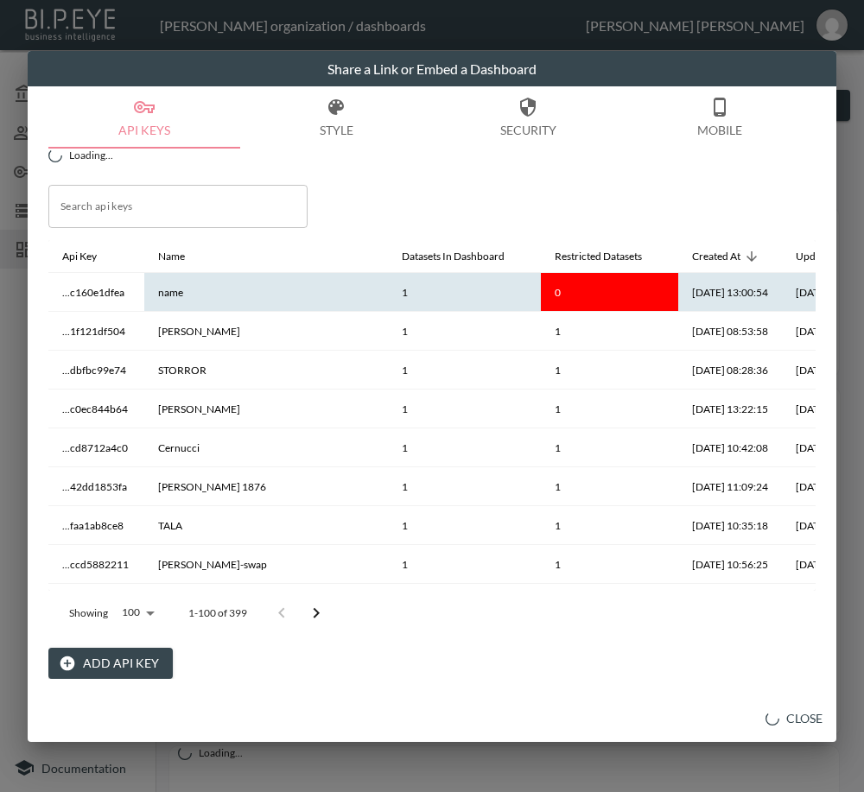
click at [782, 296] on th "[DATE] 13:00:54" at bounding box center [834, 292] width 104 height 39
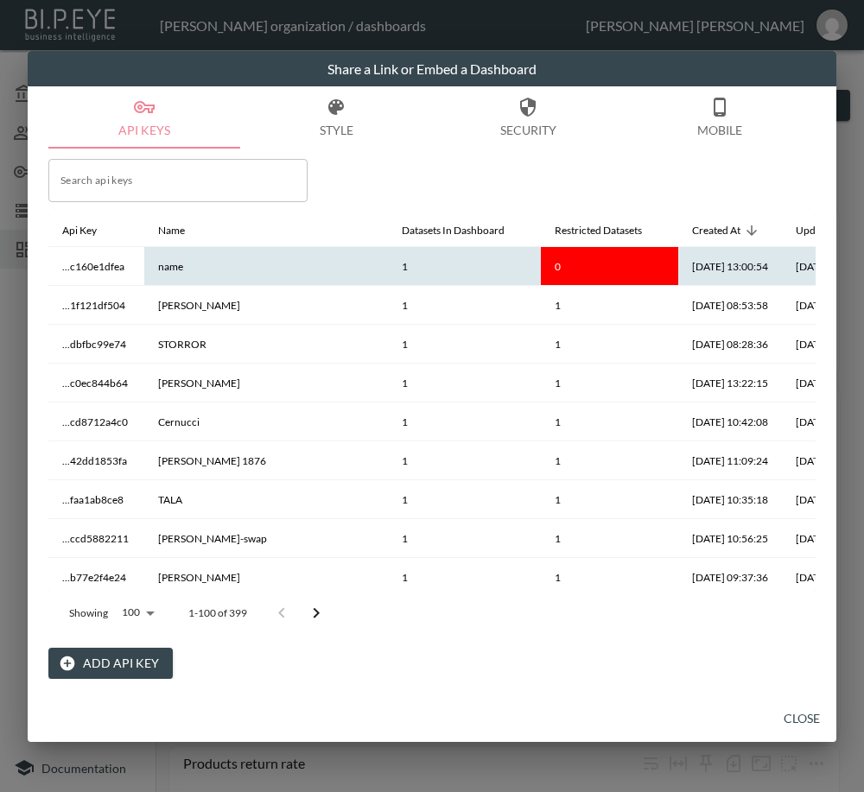
scroll to position [0, 92]
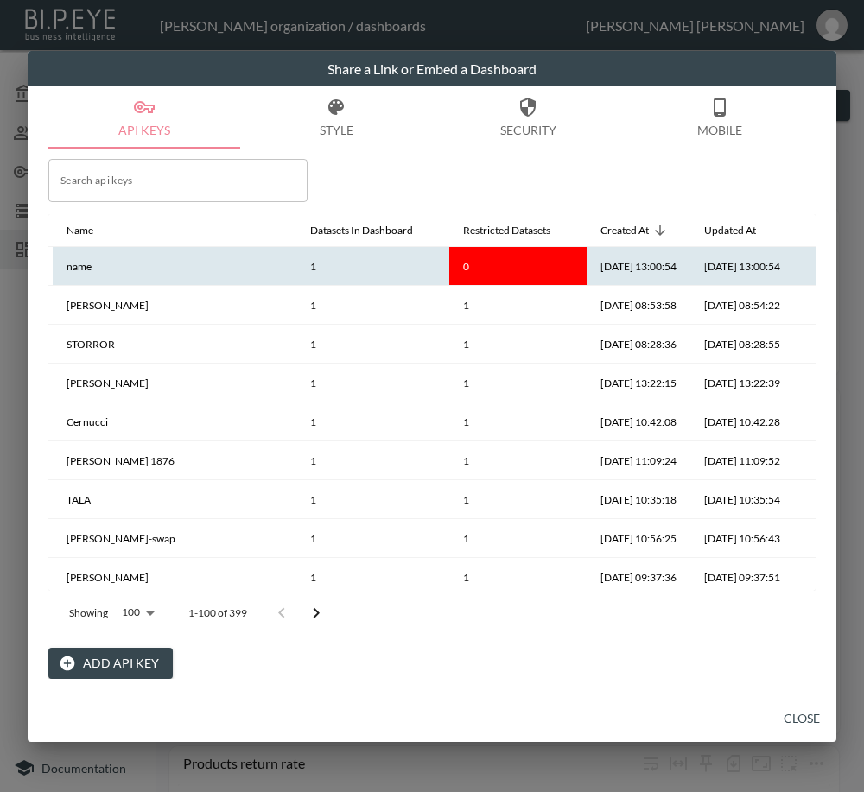
click at [811, 261] on icon "more" at bounding box center [821, 266] width 21 height 21
click at [796, 304] on p "Edit" at bounding box center [786, 299] width 24 height 21
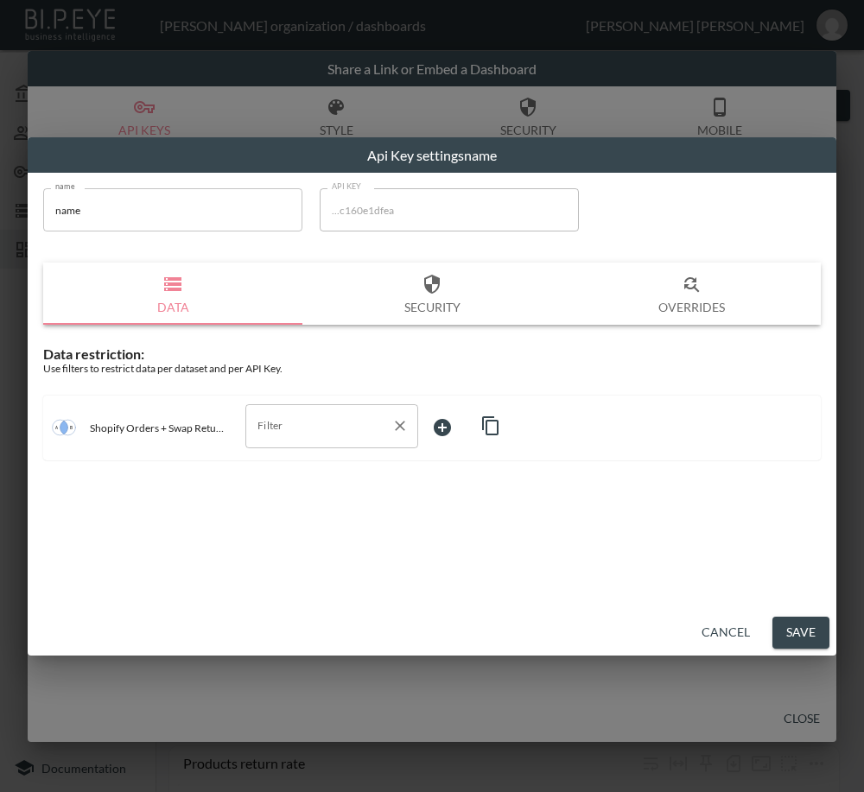
click at [294, 422] on input "Filter" at bounding box center [318, 426] width 131 height 28
click at [327, 518] on span "swap_id" at bounding box center [331, 520] width 145 height 16
type input "swap_id"
click at [461, 428] on body "BI.P.EYE, Interactive Analytics Dashboards - app Zach Bailet organization / das…" at bounding box center [432, 396] width 864 height 792
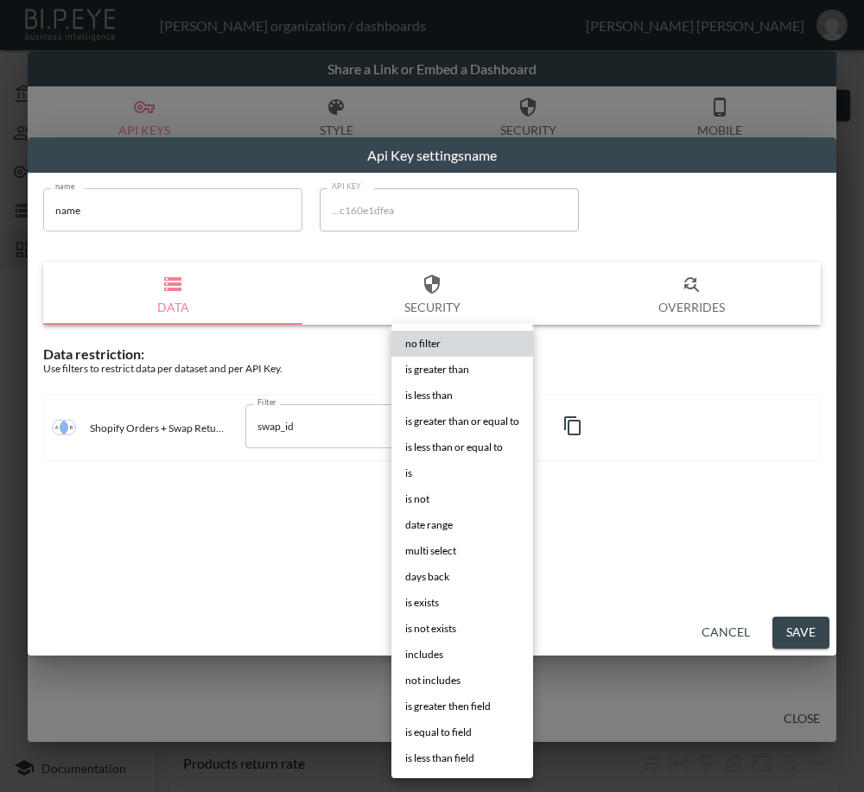
click at [436, 474] on li "is" at bounding box center [462, 474] width 142 height 26
type input "is"
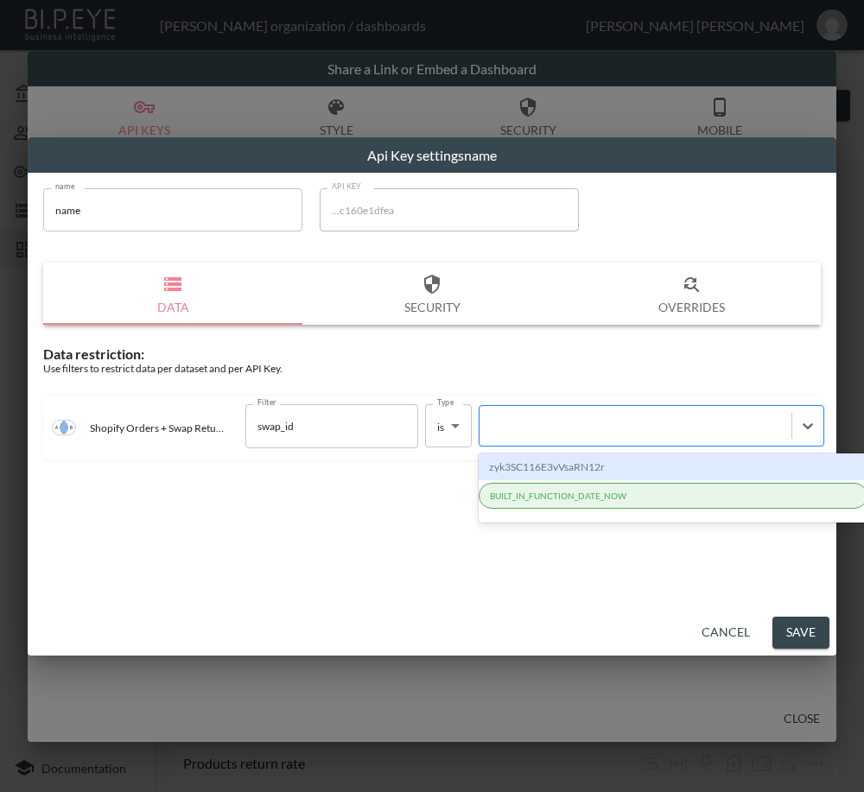
click at [583, 429] on div at bounding box center [635, 426] width 295 height 16
paste input "987759f2-6253-454b-a053-13c160e1dfea"
type input "987759f2-6253-454b-a053-13c160e1dfea"
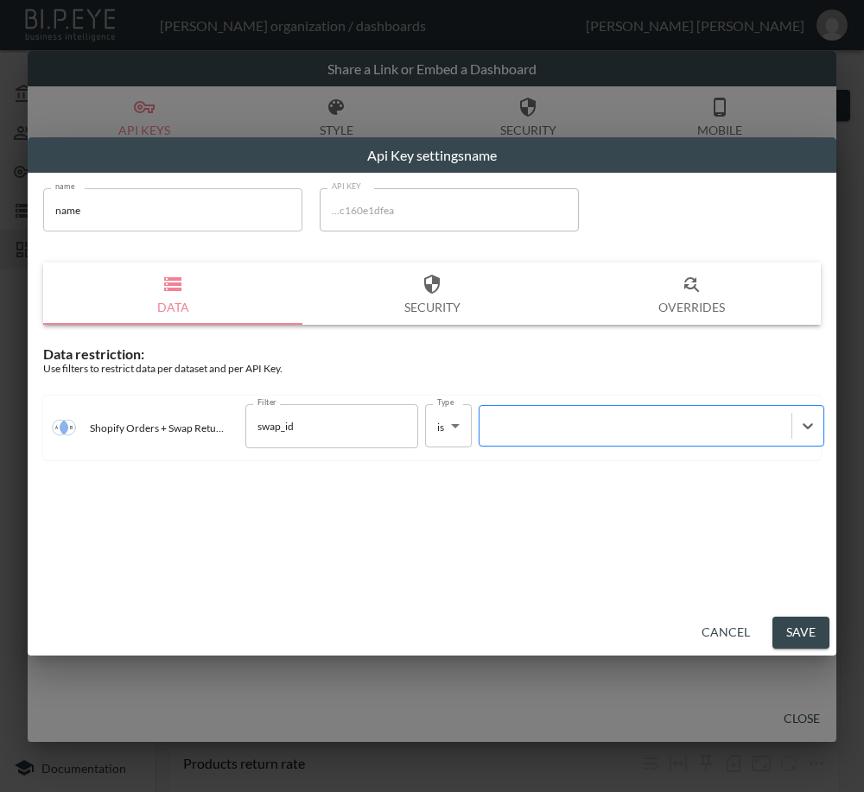
drag, startPoint x: 723, startPoint y: 428, endPoint x: 697, endPoint y: 428, distance: 25.9
click at [697, 428] on div at bounding box center [635, 426] width 295 height 16
click at [555, 425] on div at bounding box center [635, 426] width 295 height 16
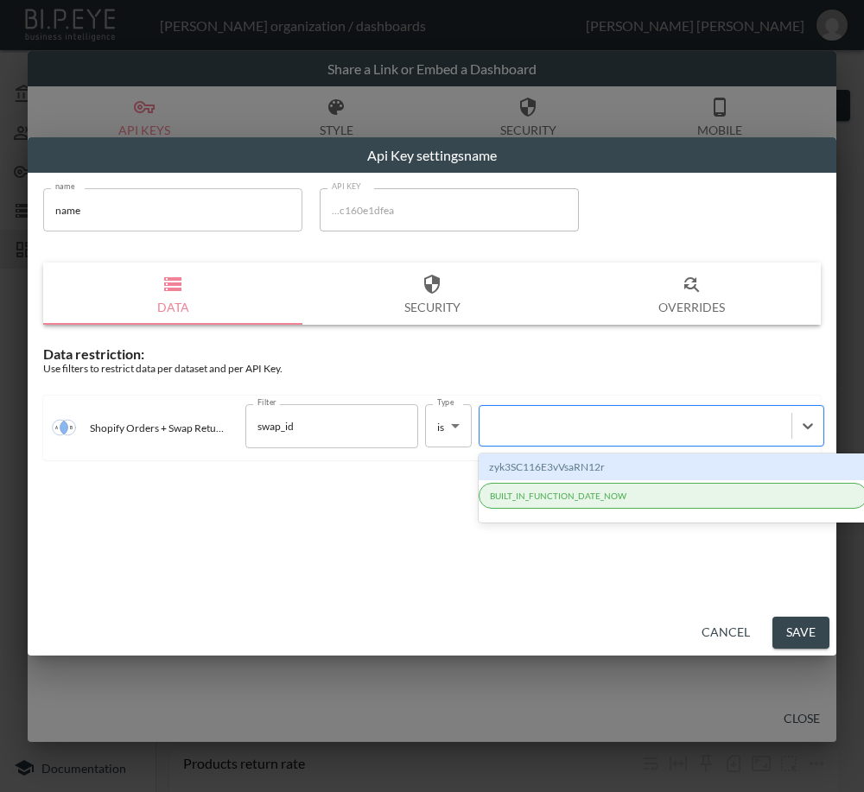
paste input "XdjDrrtnJD9pmnLDaBsc"
type input "XdjDrrtnJD9pmnLDaBsc"
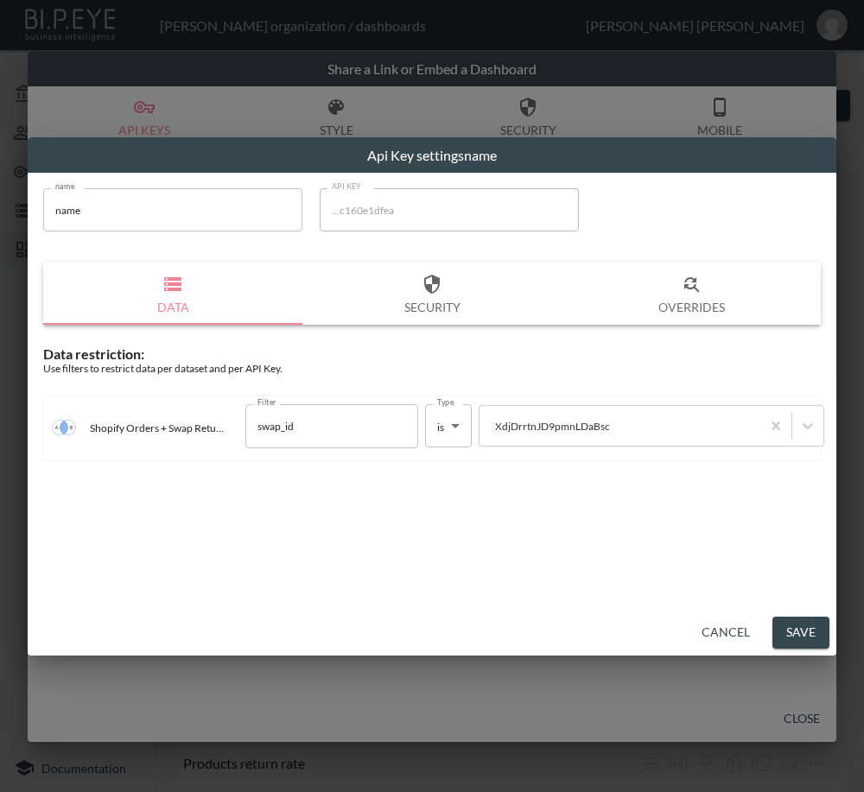
click at [519, 251] on div "name name name API KEY ...c160e1dfea API KEY Data Security Overrides Data restr…" at bounding box center [432, 324] width 798 height 293
click at [730, 639] on button "Cancel" at bounding box center [726, 633] width 62 height 32
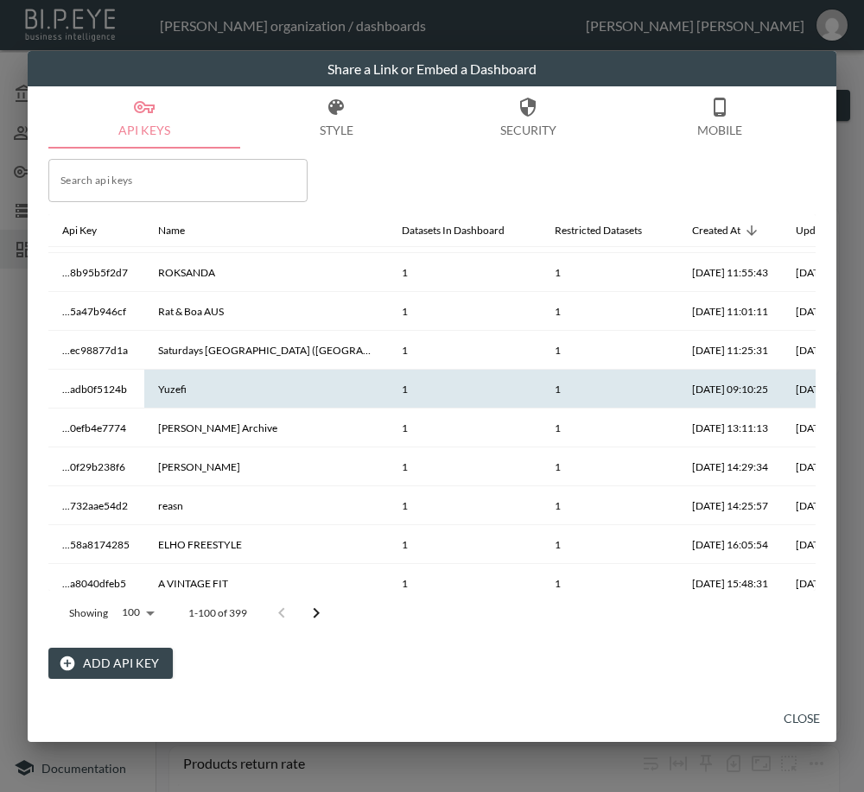
drag, startPoint x: 582, startPoint y: 590, endPoint x: 657, endPoint y: 391, distance: 213.3
click at [669, 442] on div "Api Key Name Datasets In Dashboard Restricted Datasets Created At Updated At ..…" at bounding box center [431, 424] width 767 height 421
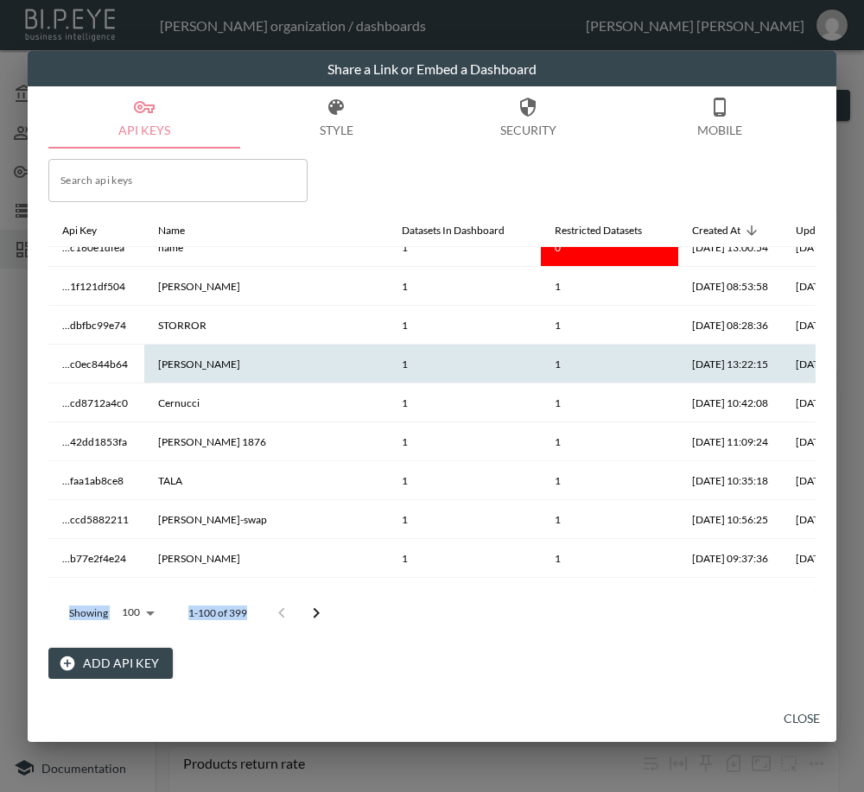
scroll to position [0, 0]
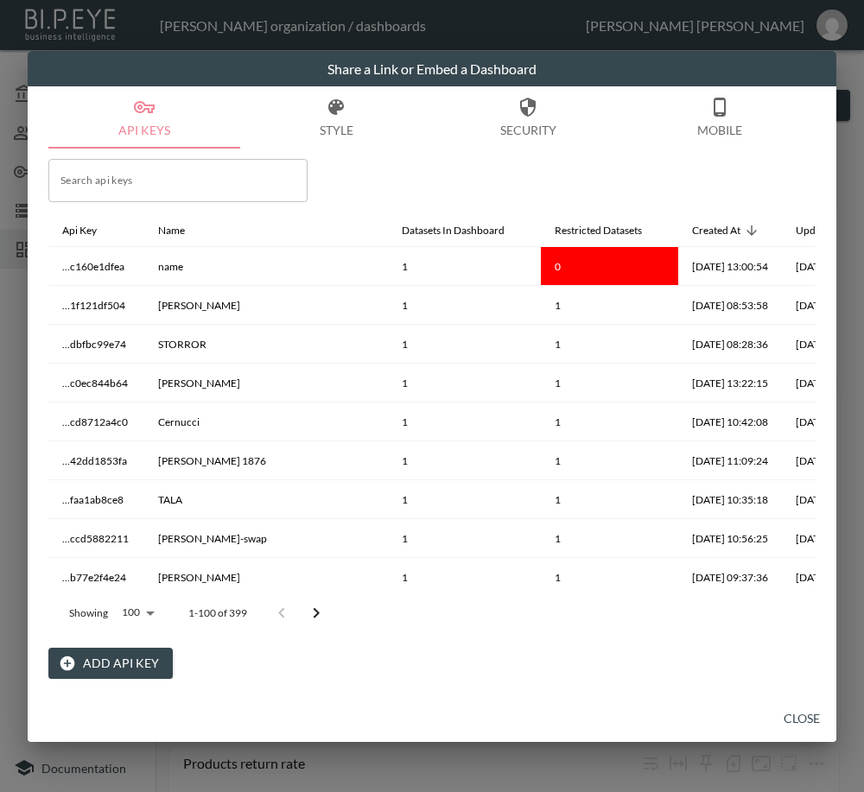
drag, startPoint x: 396, startPoint y: 590, endPoint x: 496, endPoint y: 597, distance: 100.5
click at [496, 597] on div "Showing 100 100 1-100 of 399" at bounding box center [431, 613] width 767 height 45
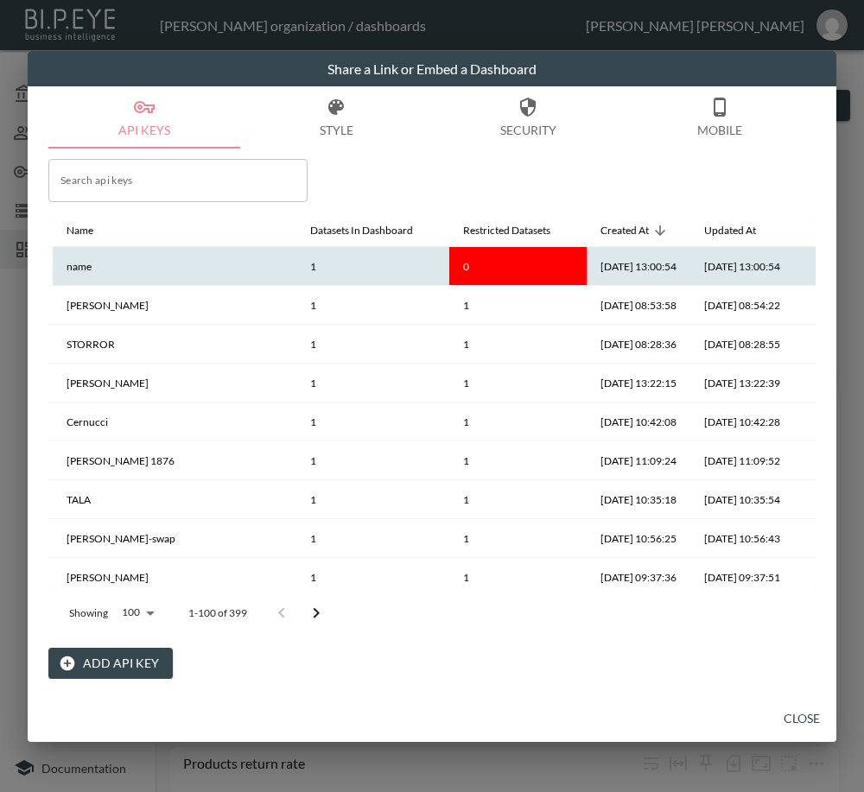
click at [811, 267] on icon "more" at bounding box center [821, 266] width 21 height 21
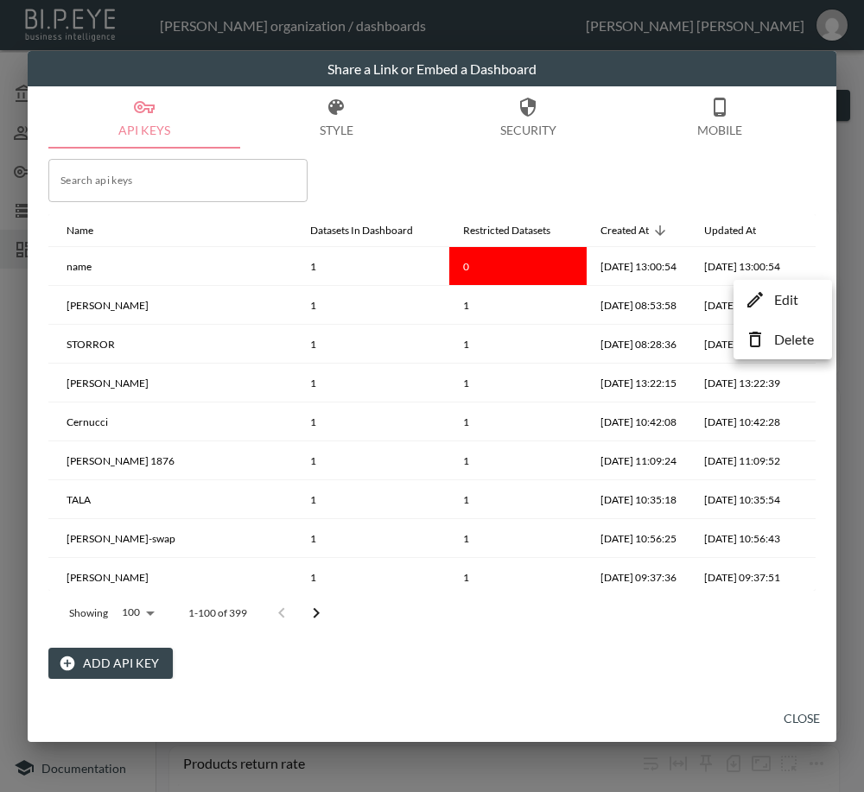
click at [790, 340] on p "Delete" at bounding box center [794, 339] width 40 height 21
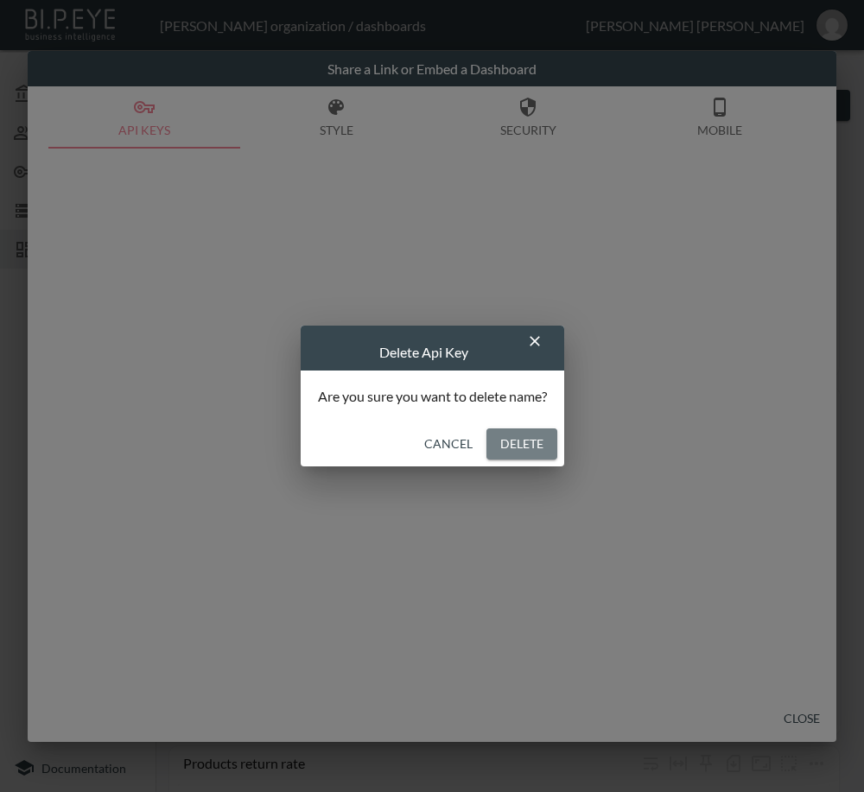
click at [529, 451] on button "Delete" at bounding box center [521, 445] width 71 height 32
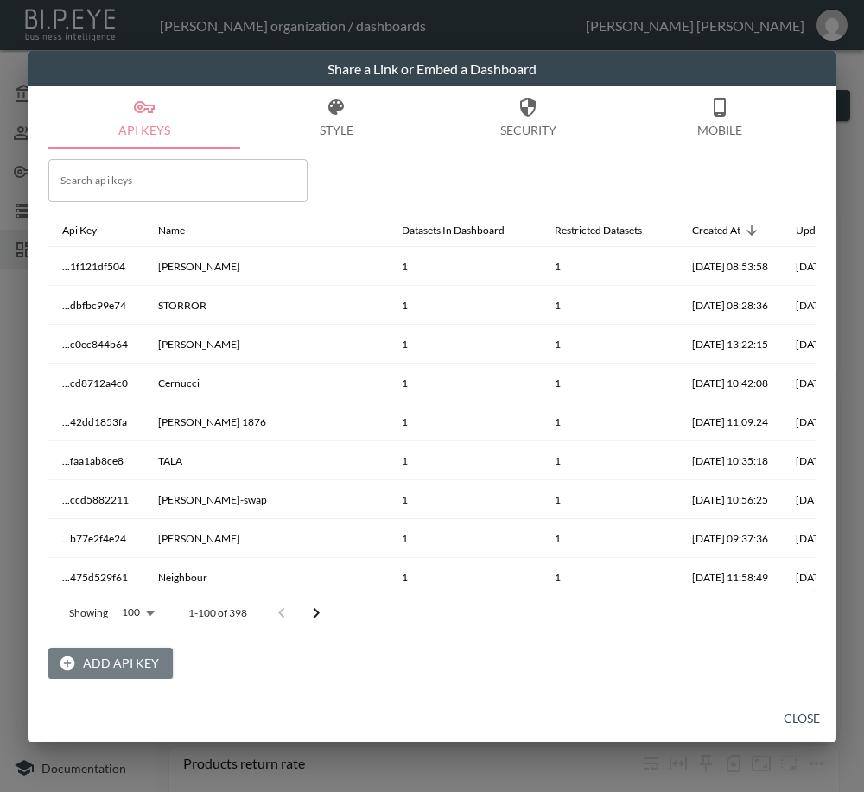
click at [125, 655] on button "Add API Key" at bounding box center [110, 664] width 124 height 32
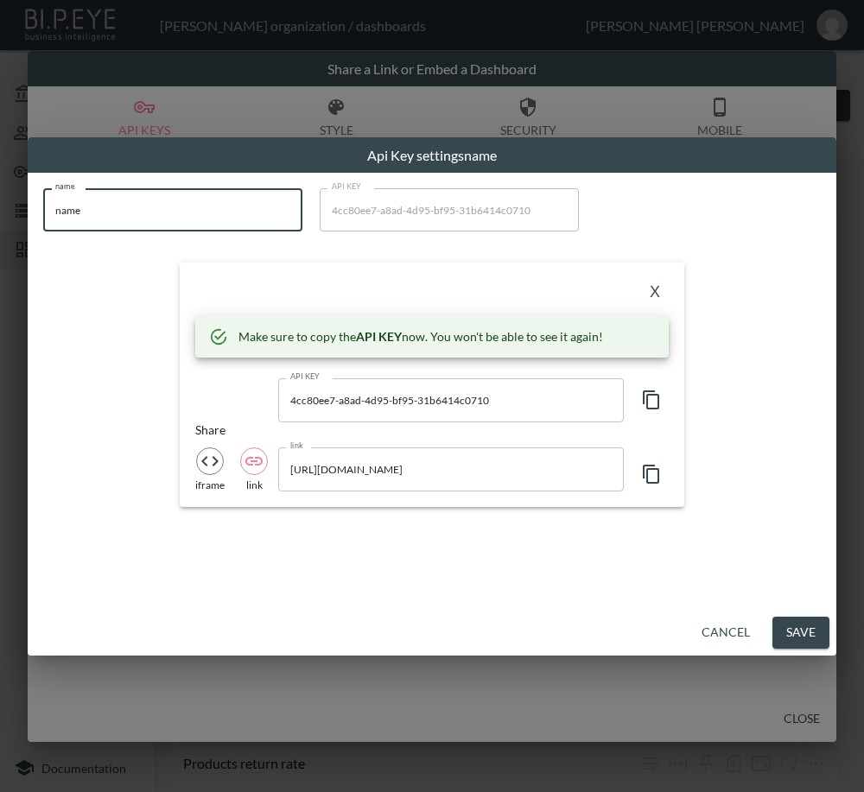
drag, startPoint x: 171, startPoint y: 214, endPoint x: -8, endPoint y: 213, distance: 178.9
click at [0, 213] on html "BI.P.EYE, Interactive Analytics Dashboards - app Zach Bailet organization / das…" at bounding box center [432, 396] width 864 height 792
paste input "XdjDrrtnJD9pmnLDaBsc"
type input "XdjDrrtnJD9pmnLDaBsc"
drag, startPoint x: 195, startPoint y: 213, endPoint x: -1, endPoint y: 219, distance: 196.2
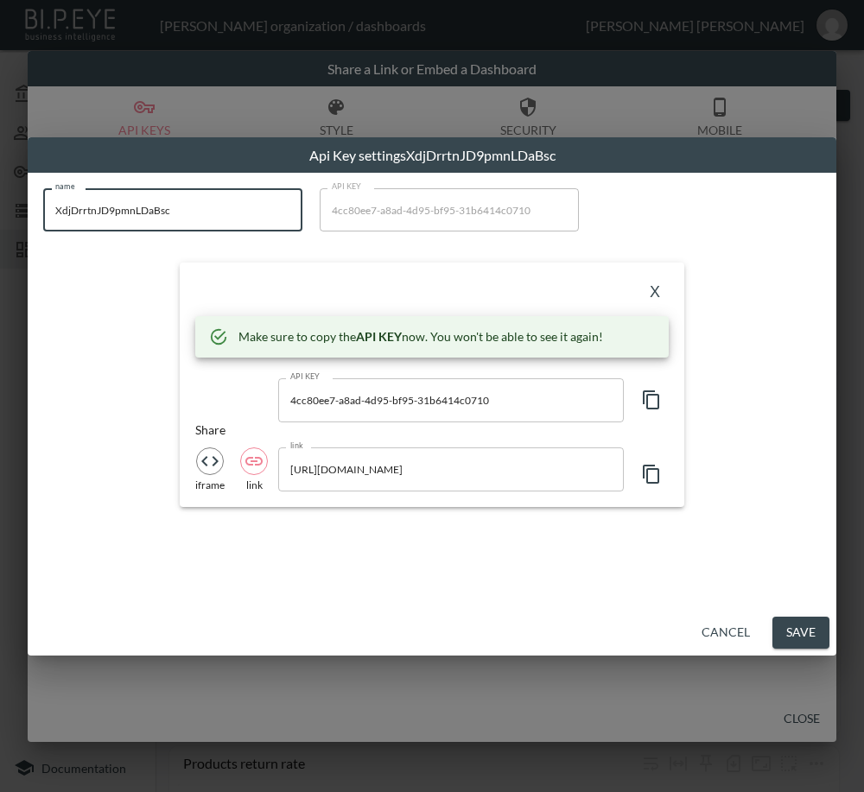
click at [0, 219] on html "BI.P.EYE, Interactive Analytics Dashboards - app Zach Bailet organization / das…" at bounding box center [432, 396] width 864 height 792
drag, startPoint x: 226, startPoint y: 224, endPoint x: 177, endPoint y: 215, distance: 49.2
click at [181, 215] on input "name" at bounding box center [172, 209] width 259 height 43
paste input "The Real [PERSON_NAME]"
type input "The Real [PERSON_NAME]"
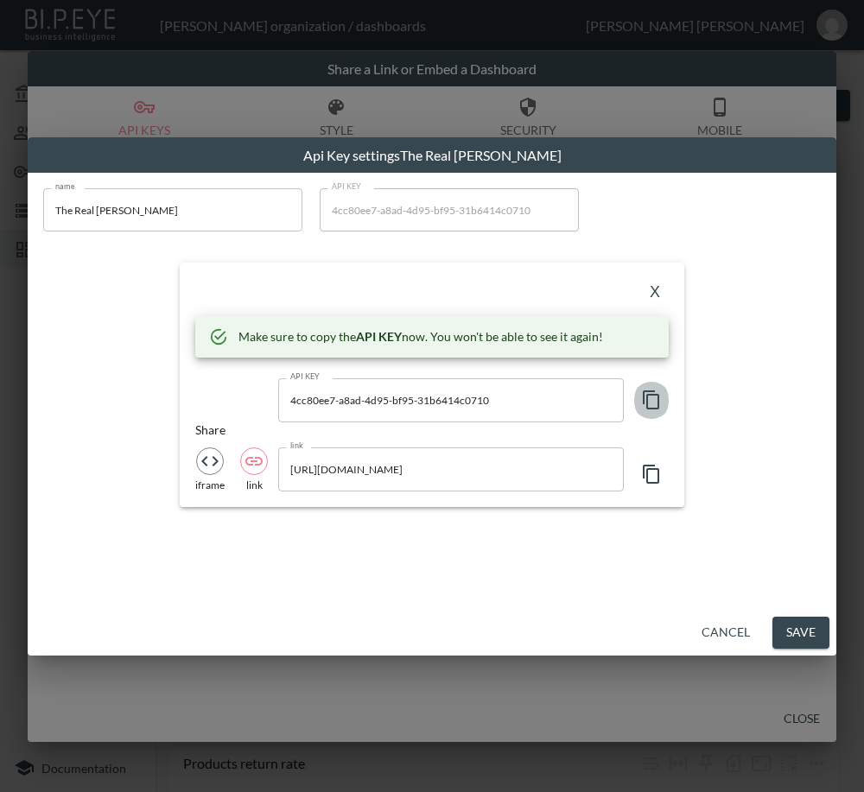
click at [650, 391] on icon "button" at bounding box center [651, 400] width 21 height 21
drag, startPoint x: 598, startPoint y: 288, endPoint x: 616, endPoint y: 299, distance: 21.3
click at [598, 288] on div "X" at bounding box center [432, 292] width 474 height 28
click at [653, 286] on button "X" at bounding box center [655, 292] width 28 height 28
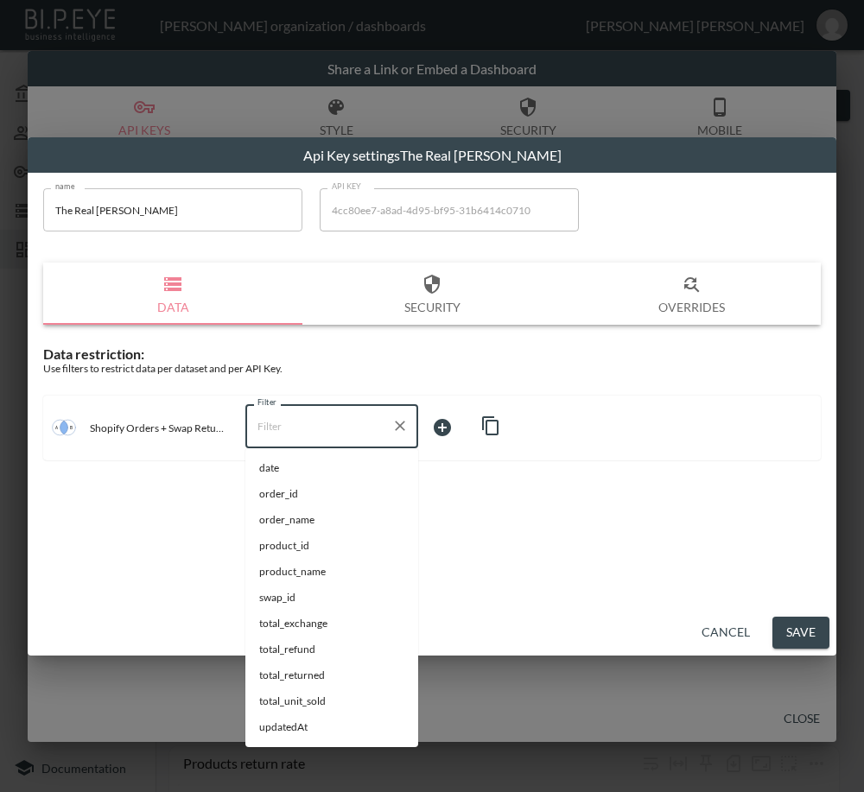
click at [366, 435] on input "Filter" at bounding box center [318, 426] width 131 height 28
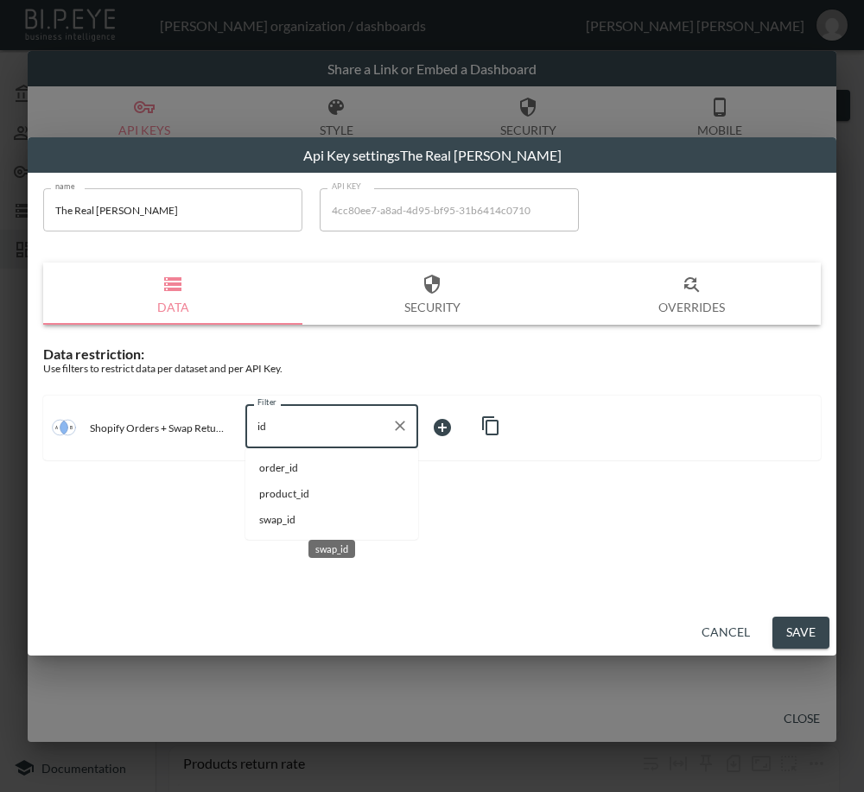
click at [289, 521] on span "swap_id" at bounding box center [331, 520] width 145 height 16
type input "swap_id"
click at [461, 417] on body "BI.P.EYE, Interactive Analytics Dashboards - app Zach Bailet organization / das…" at bounding box center [432, 396] width 864 height 792
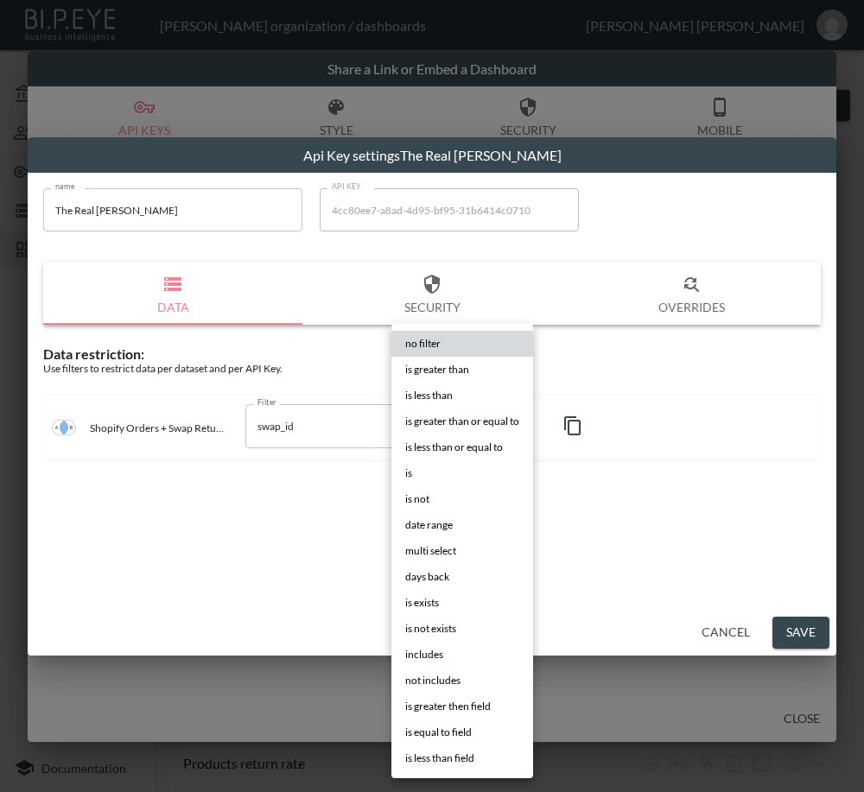
click at [417, 469] on li "is" at bounding box center [462, 474] width 142 height 26
type input "is"
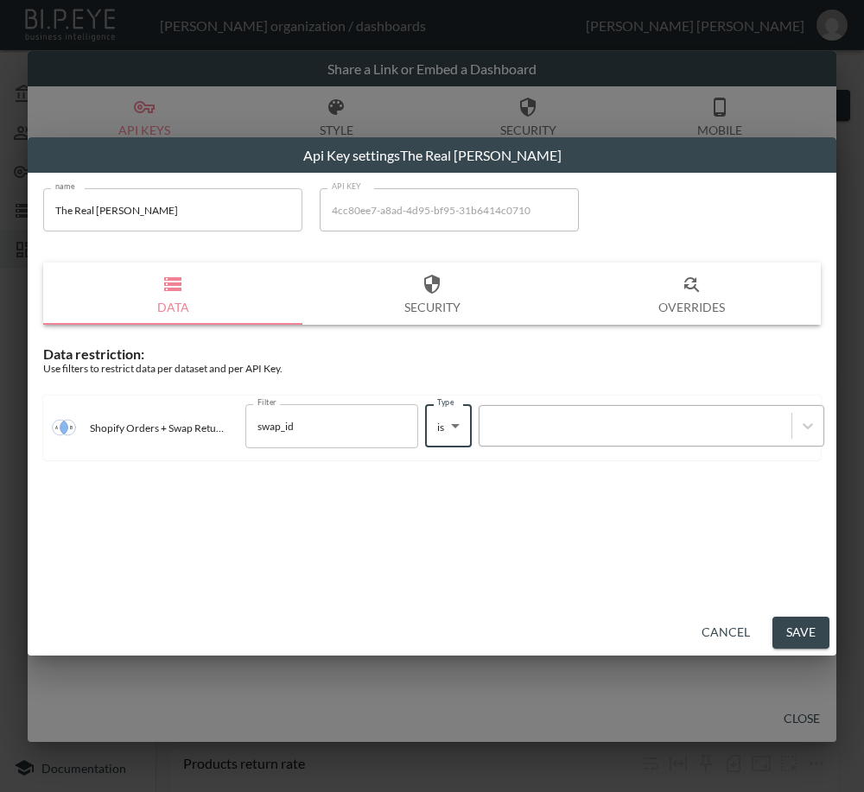
click at [607, 424] on div at bounding box center [635, 426] width 295 height 16
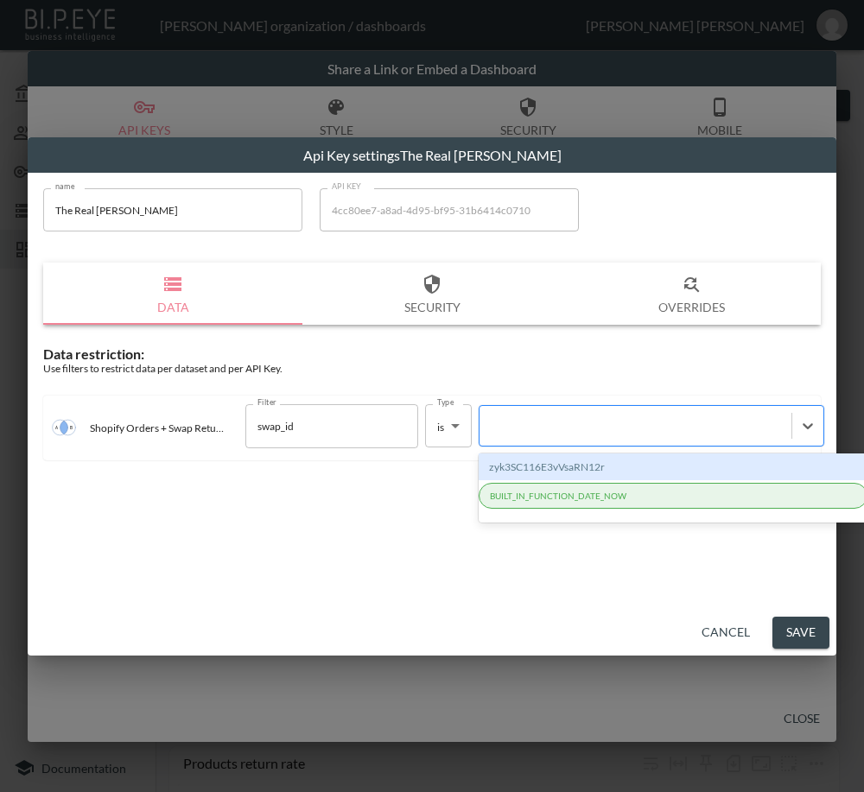
paste input "XdjDrrtnJD9pmnLDaBsc"
type input "XdjDrrtnJD9pmnLDaBsc"
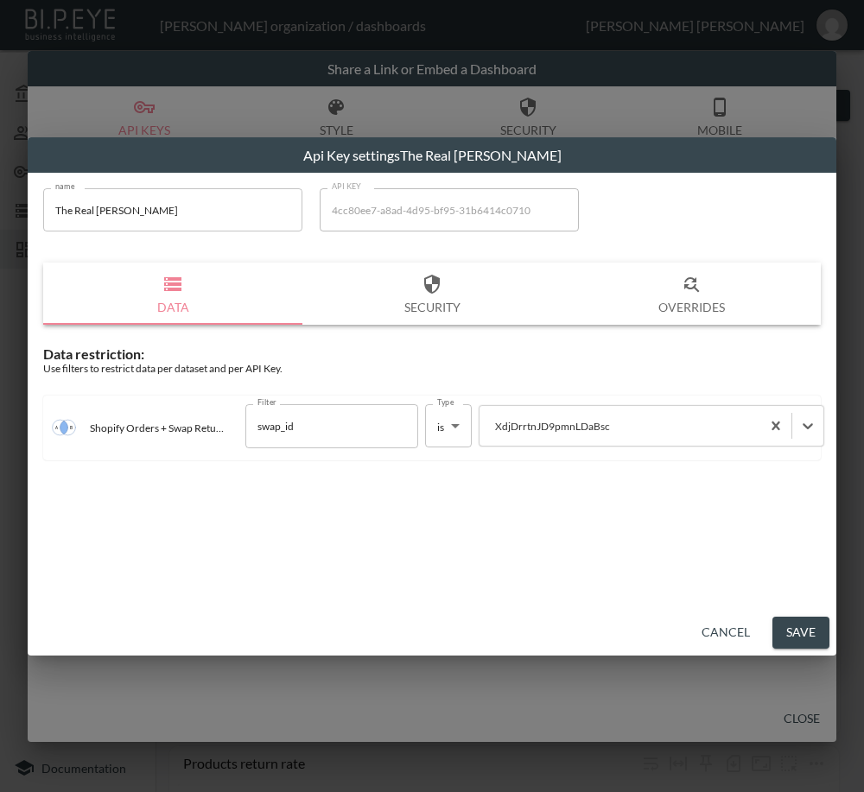
click at [791, 624] on button "Save" at bounding box center [800, 633] width 57 height 32
